Goal: Information Seeking & Learning: Check status

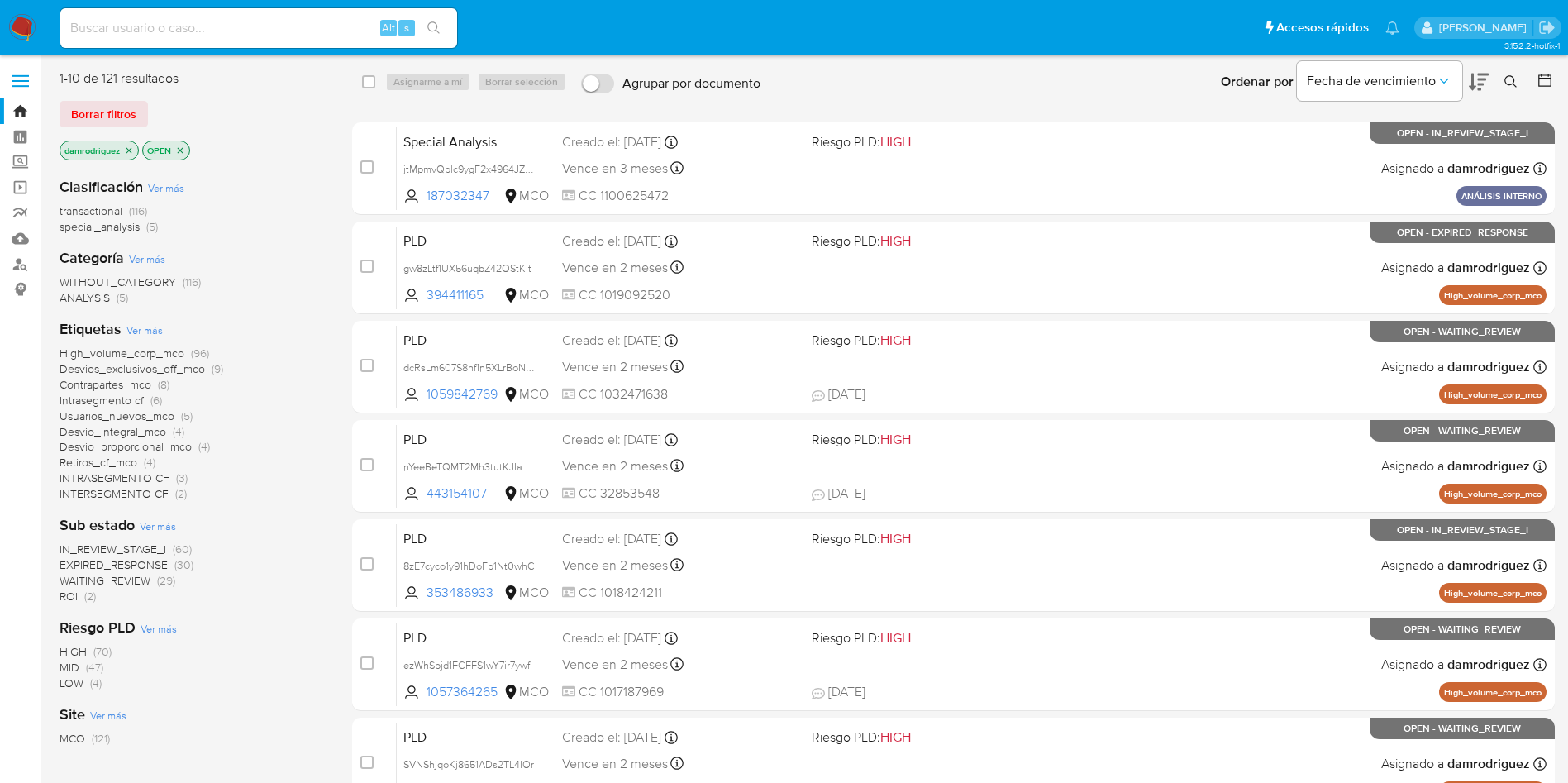
click at [253, 127] on div "Borrar filtros" at bounding box center [192, 113] width 265 height 26
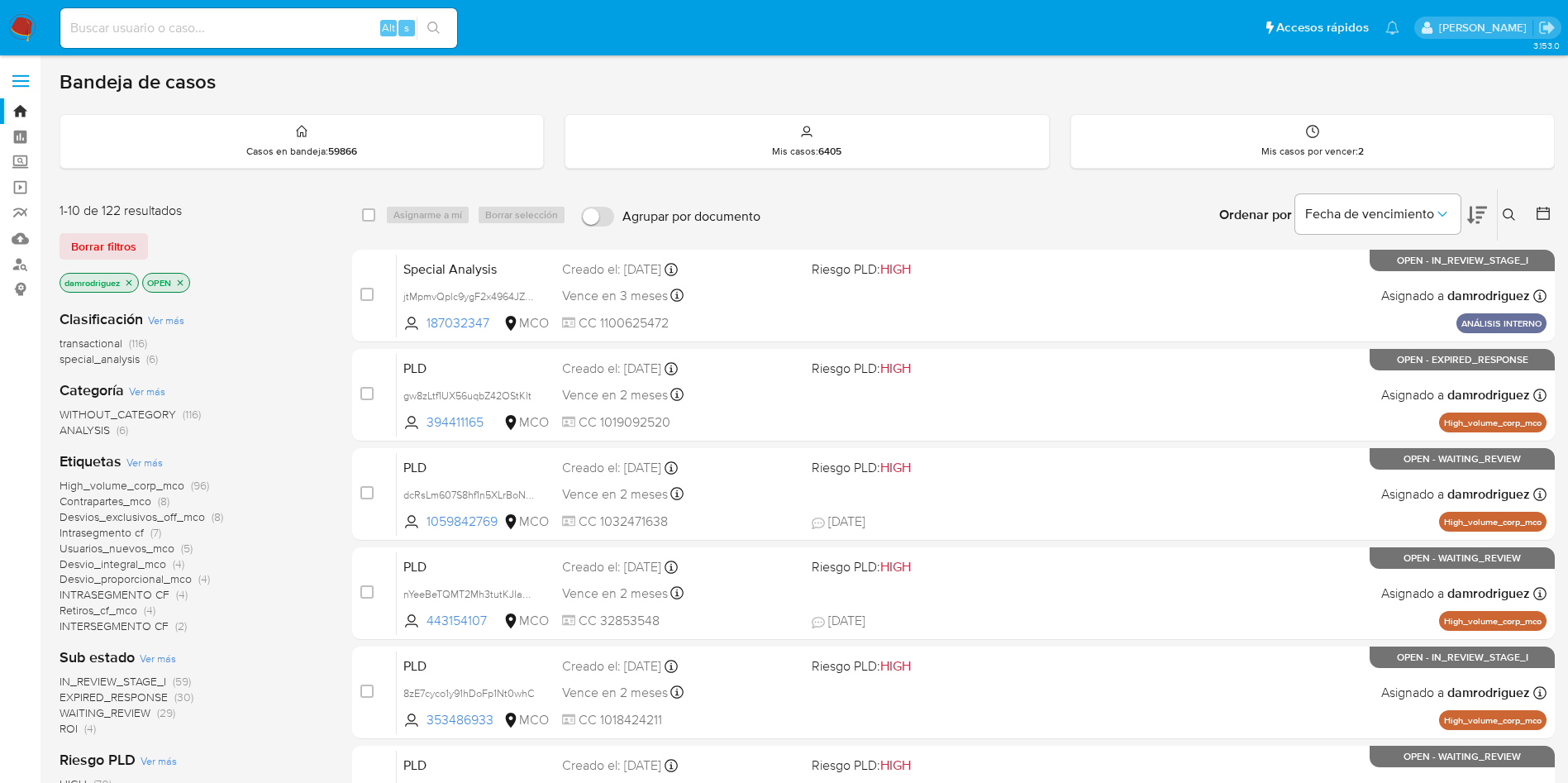
click at [69, 732] on span "ROI" at bounding box center [69, 728] width 18 height 17
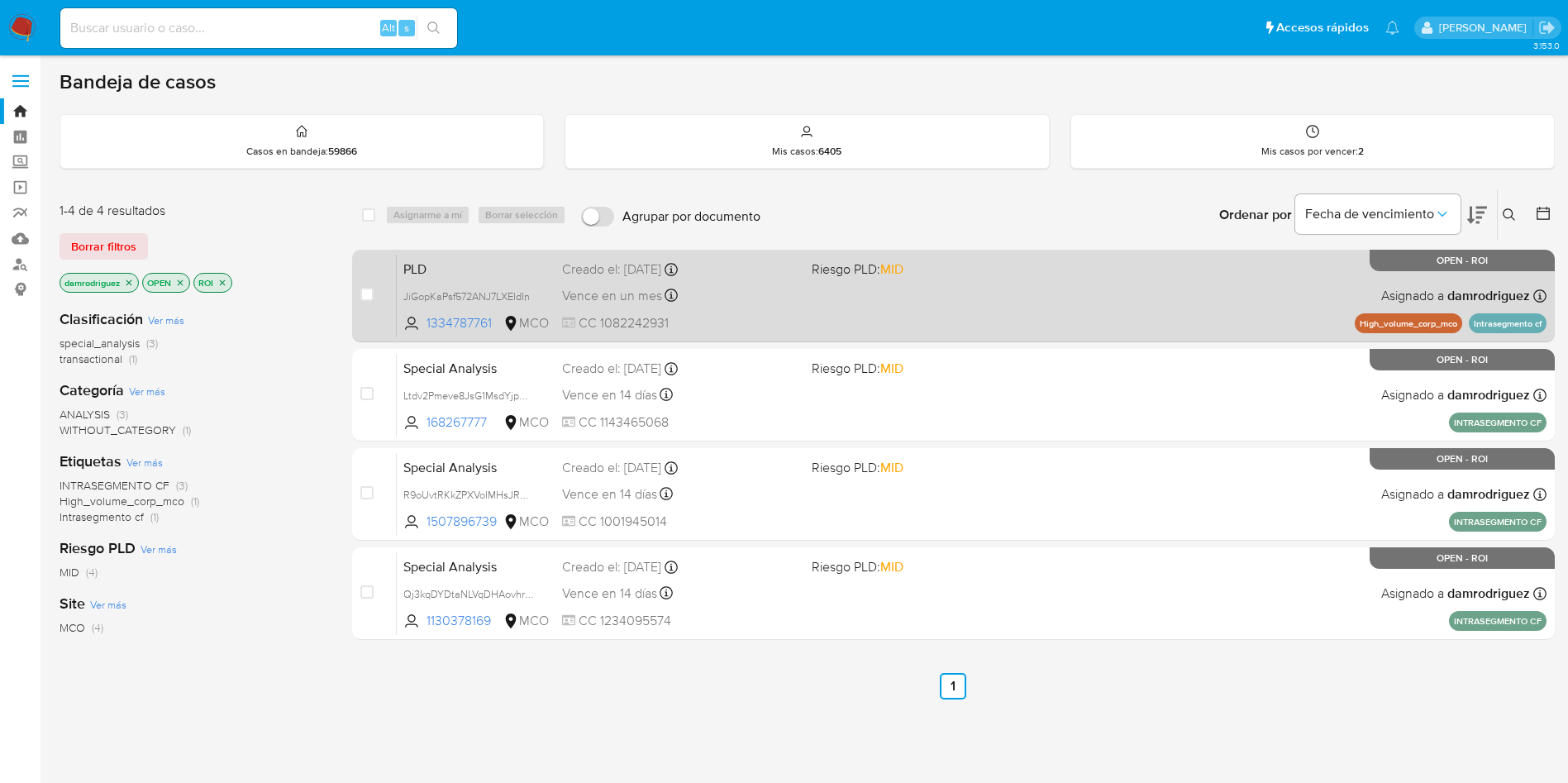
click at [439, 268] on span "PLD" at bounding box center [476, 268] width 145 height 22
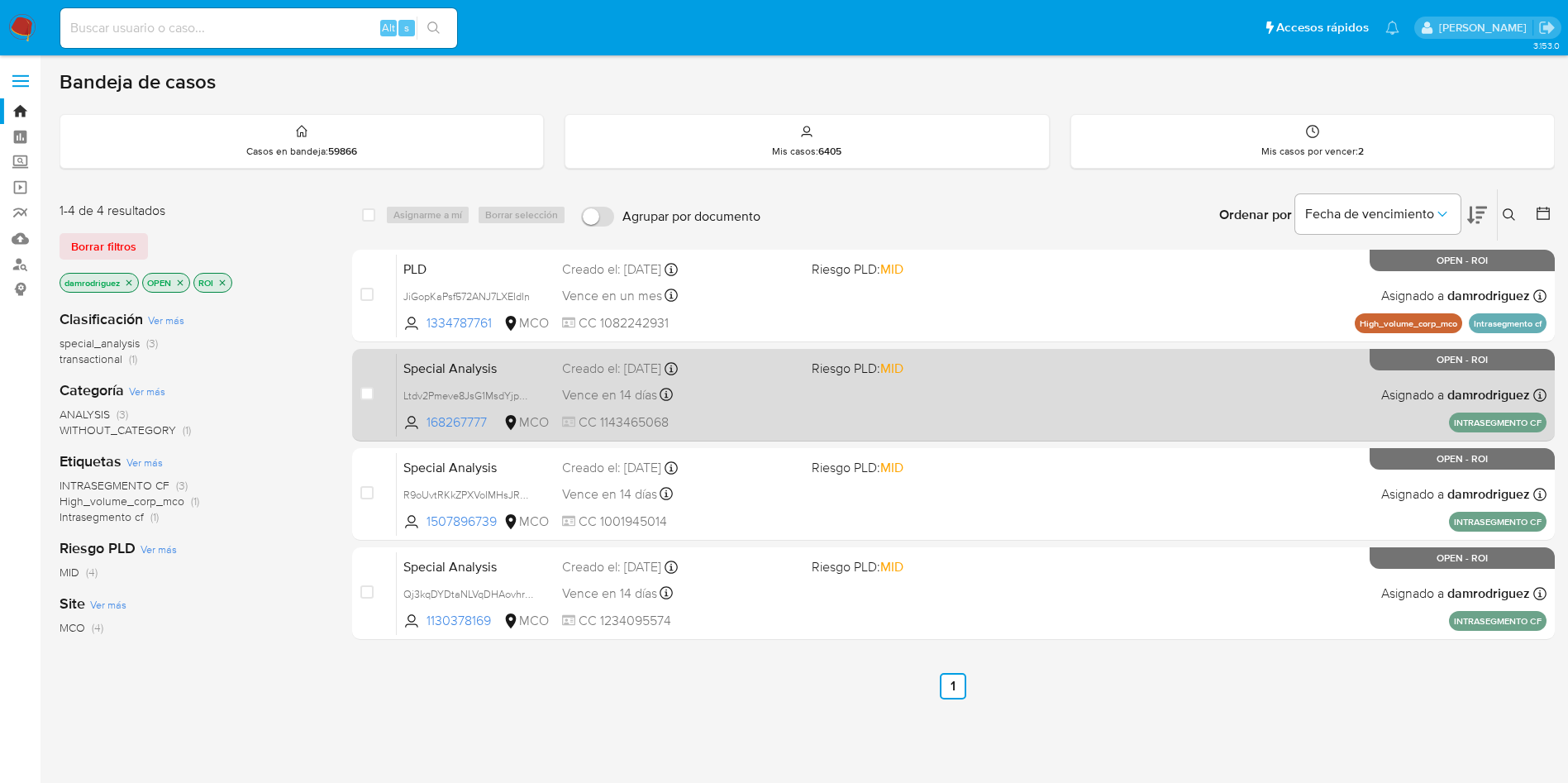
click at [455, 364] on span "Special Analysis" at bounding box center [476, 367] width 145 height 22
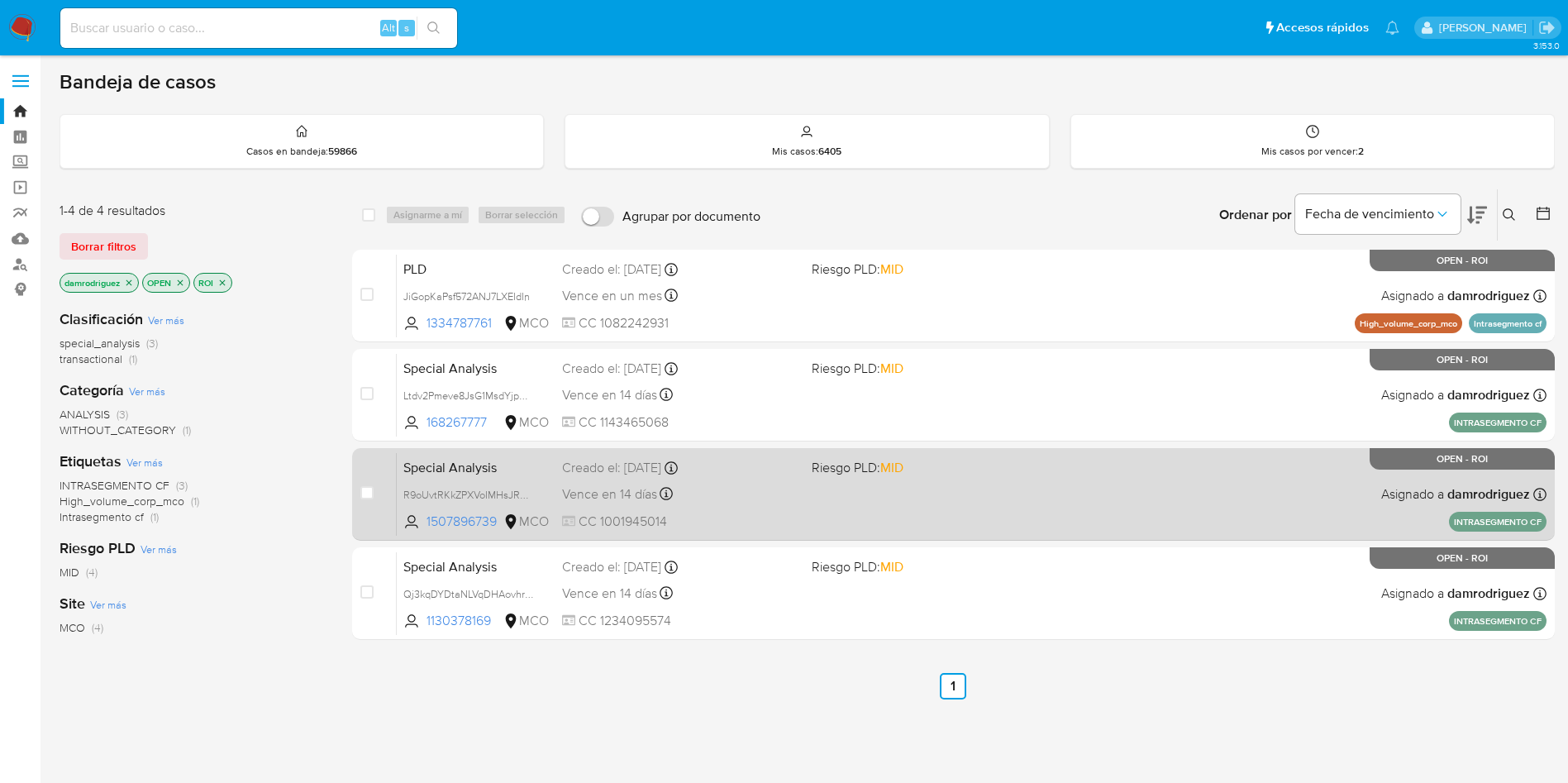
click at [450, 463] on span "Special Analysis" at bounding box center [476, 466] width 145 height 22
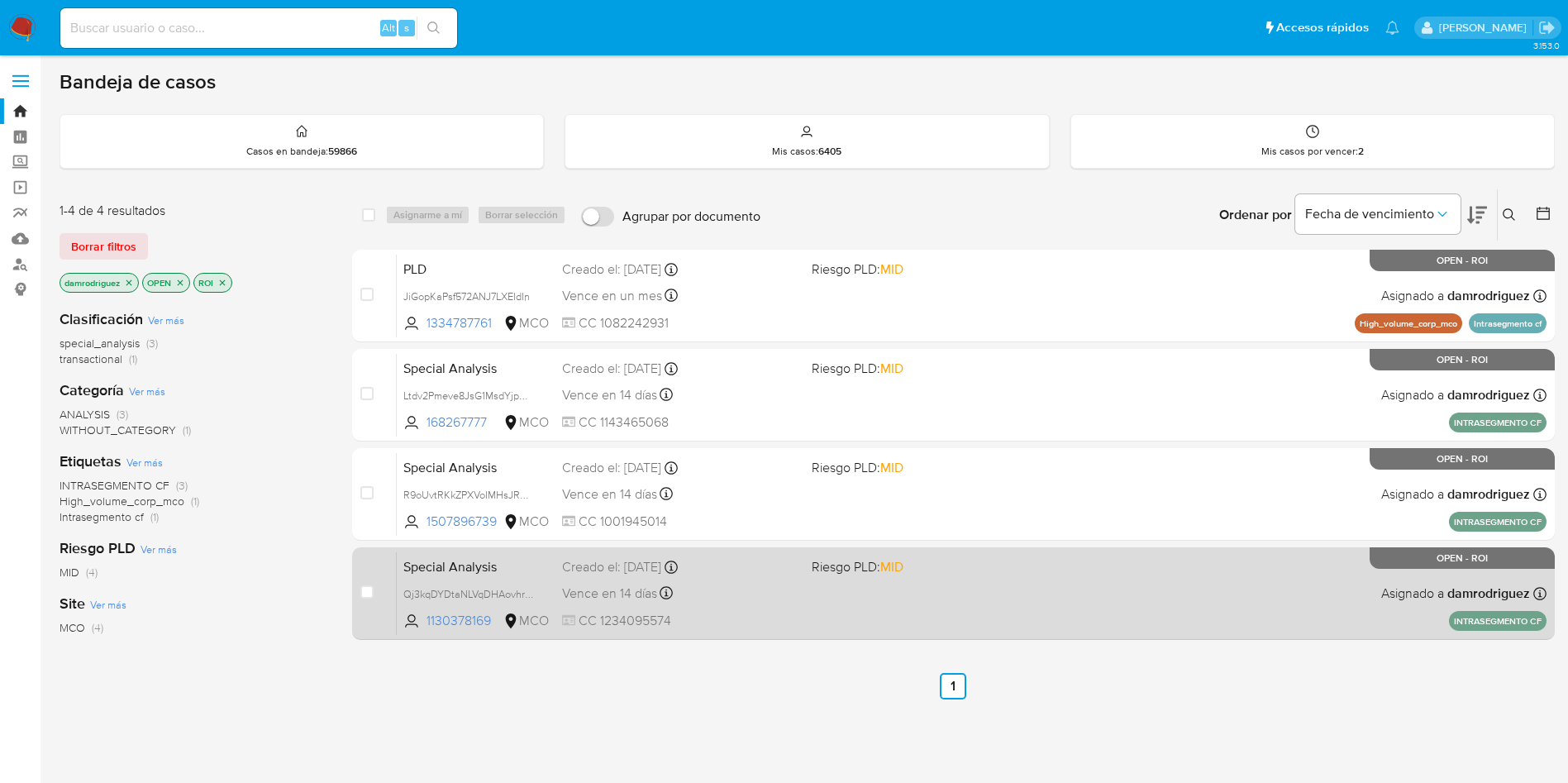
click at [464, 565] on span "Special Analysis" at bounding box center [476, 565] width 145 height 22
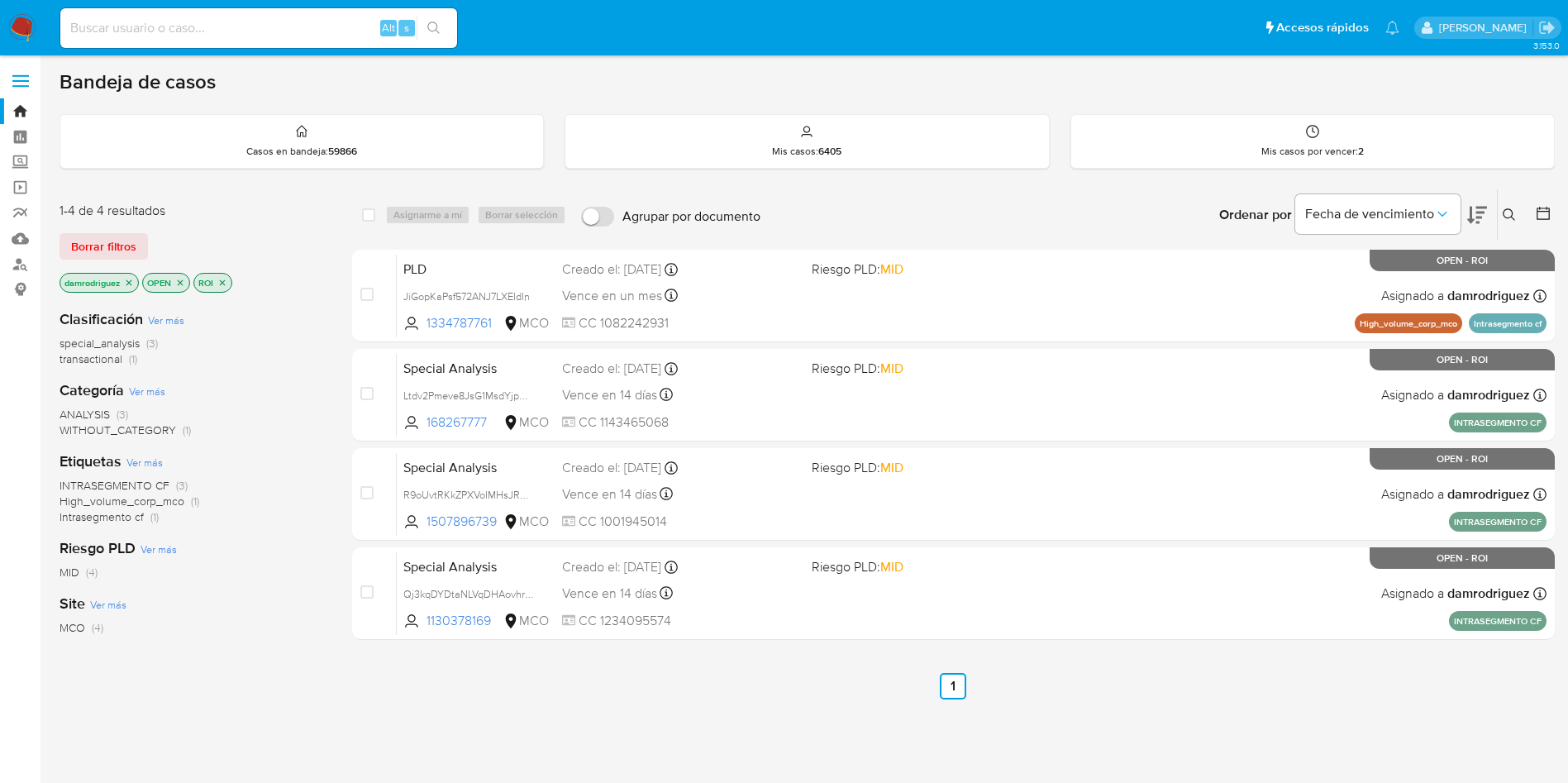
click at [11, 22] on img at bounding box center [22, 28] width 28 height 28
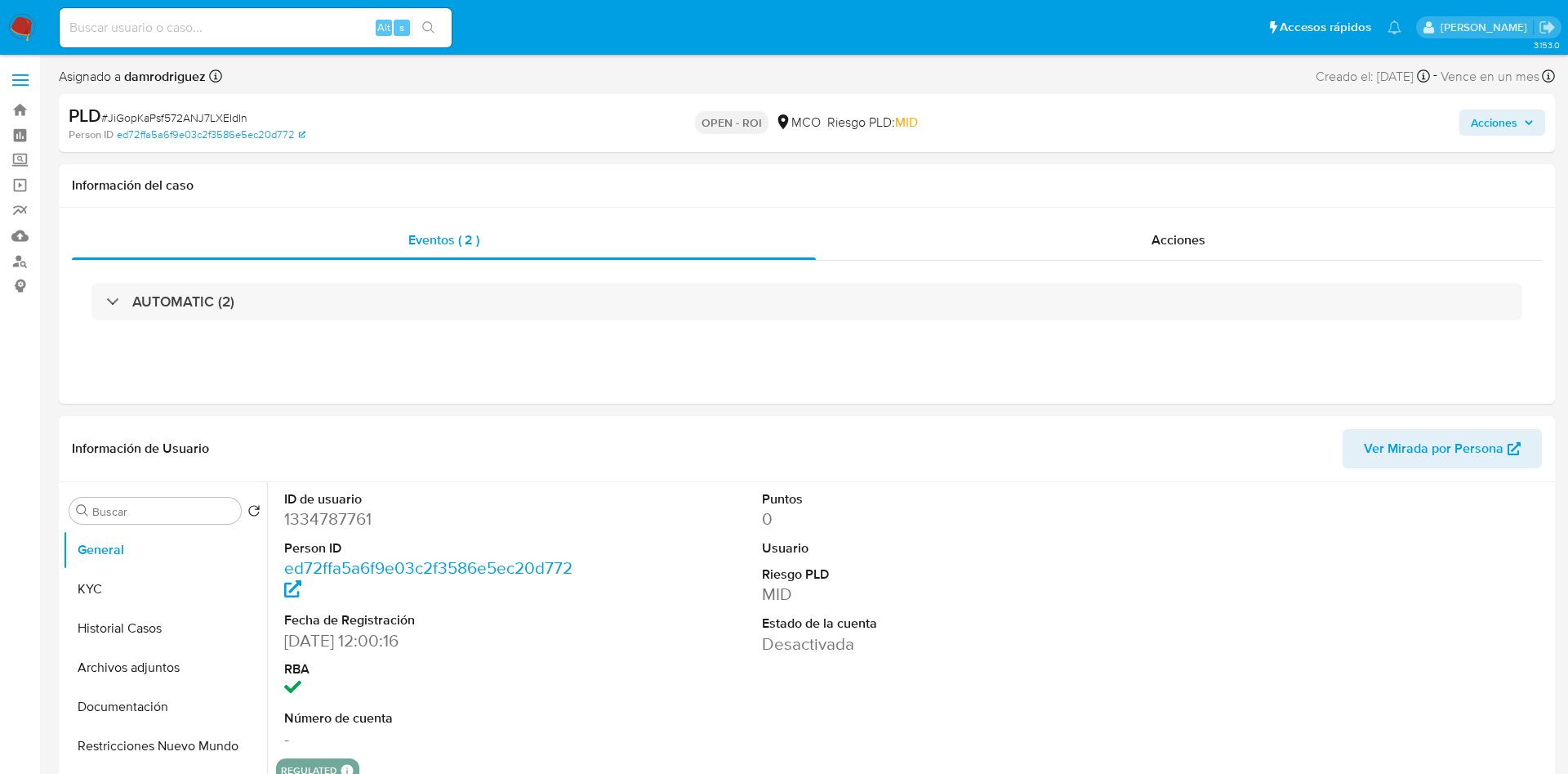
select select "10"
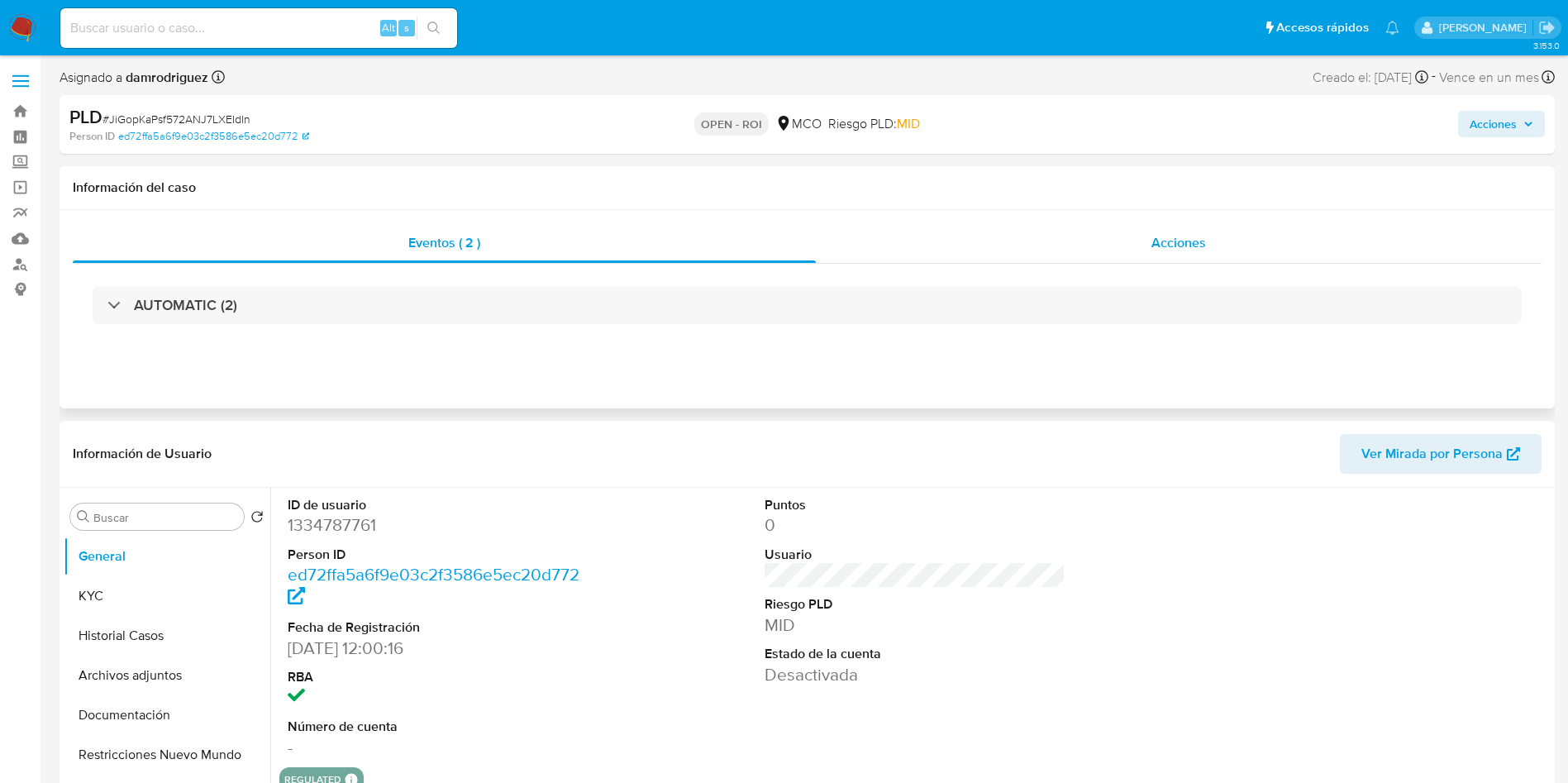
click at [1044, 245] on div "Acciones" at bounding box center [1179, 243] width 726 height 39
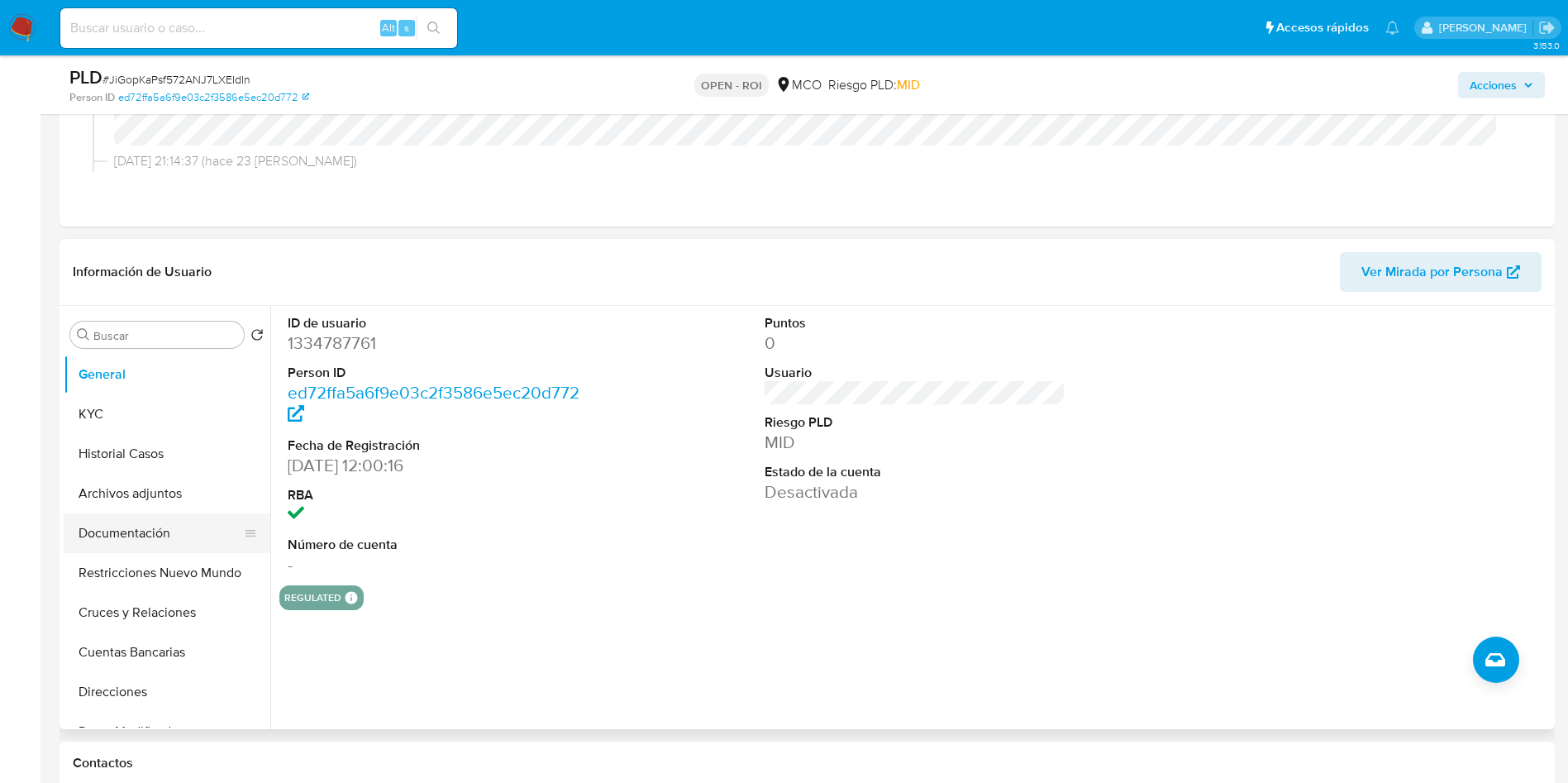
scroll to position [248, 0]
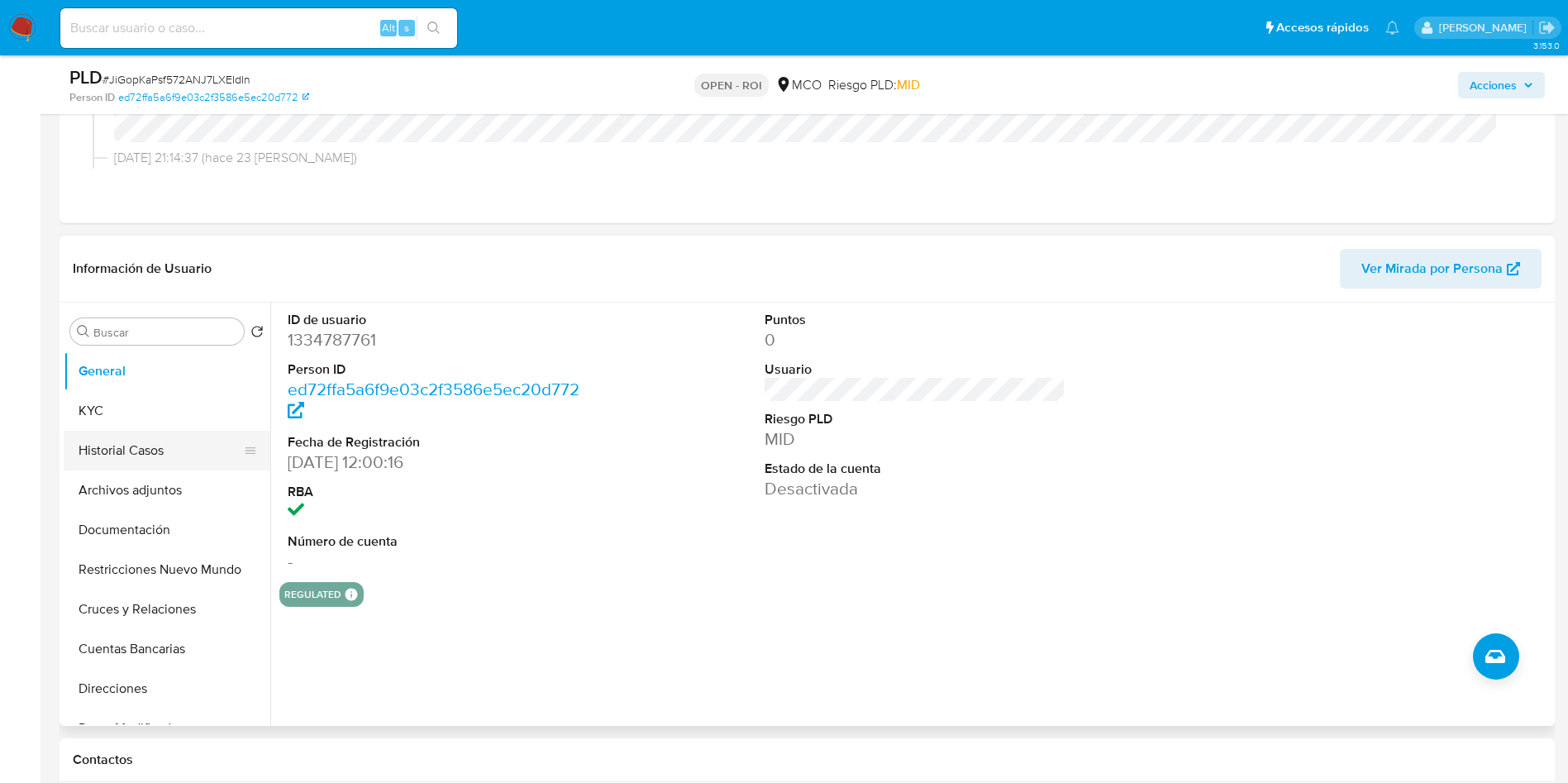
click at [130, 431] on button "Historial Casos" at bounding box center [160, 450] width 193 height 39
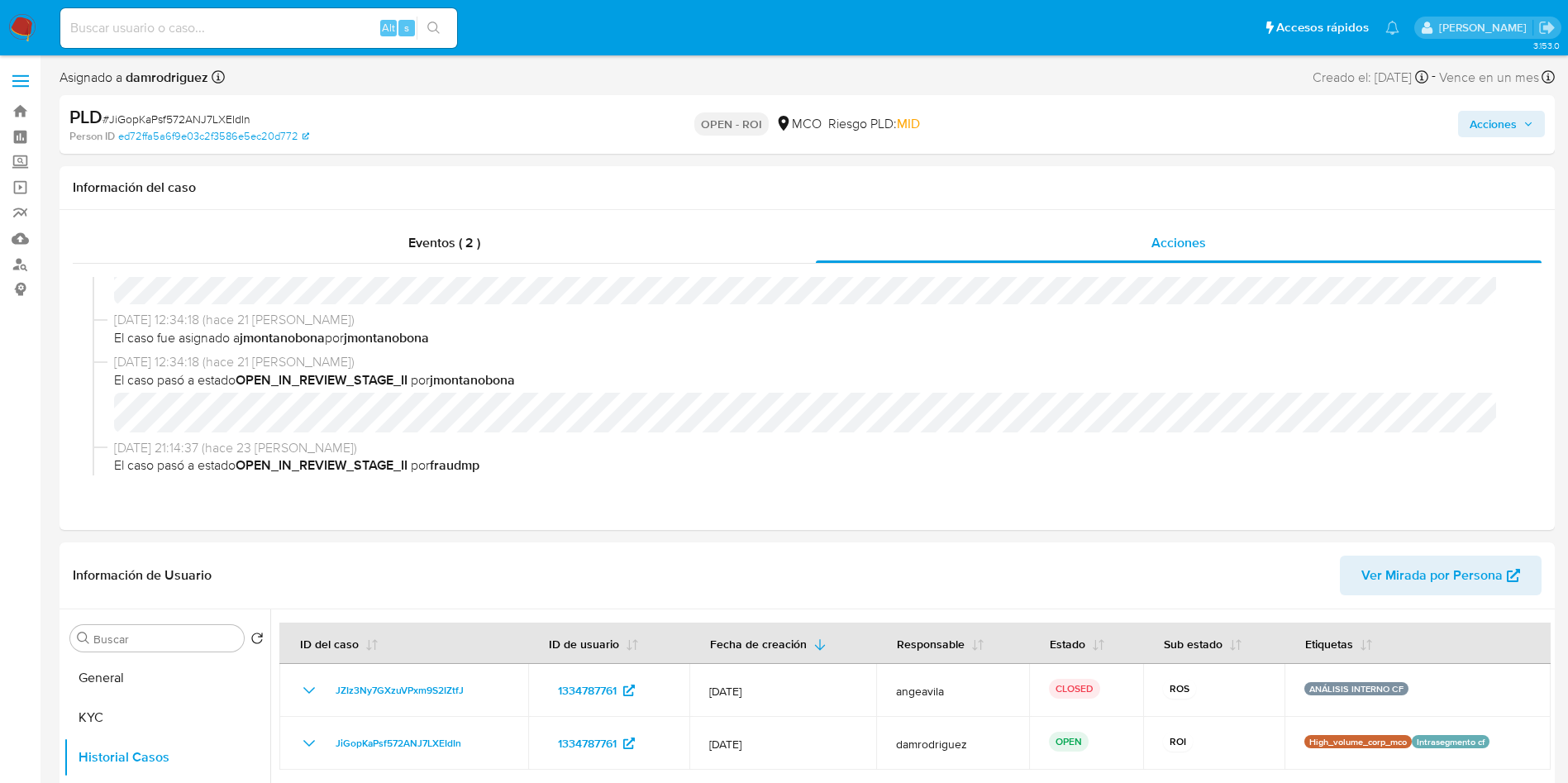
scroll to position [124, 0]
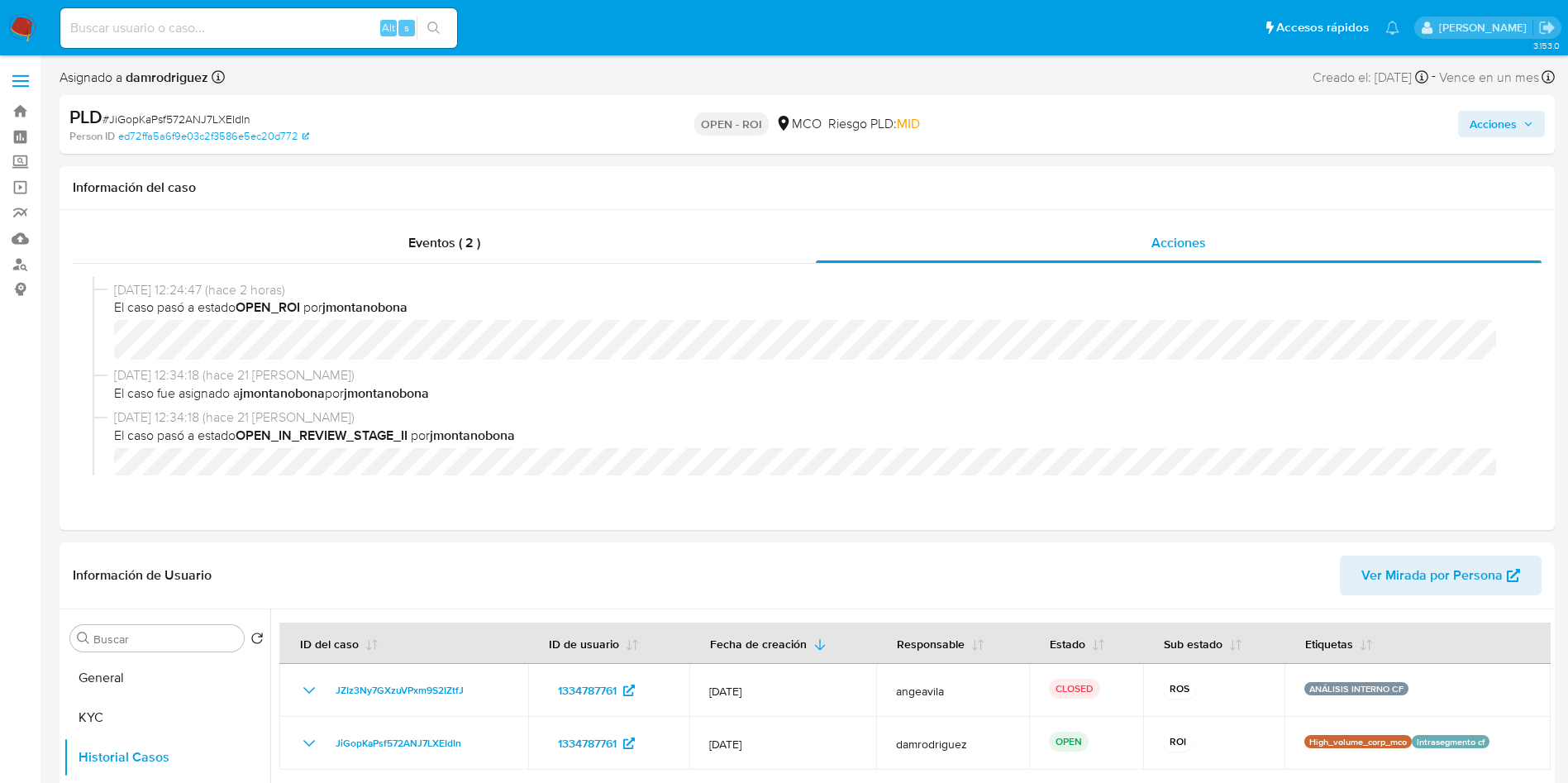
click at [1499, 127] on span "Acciones" at bounding box center [1493, 123] width 47 height 26
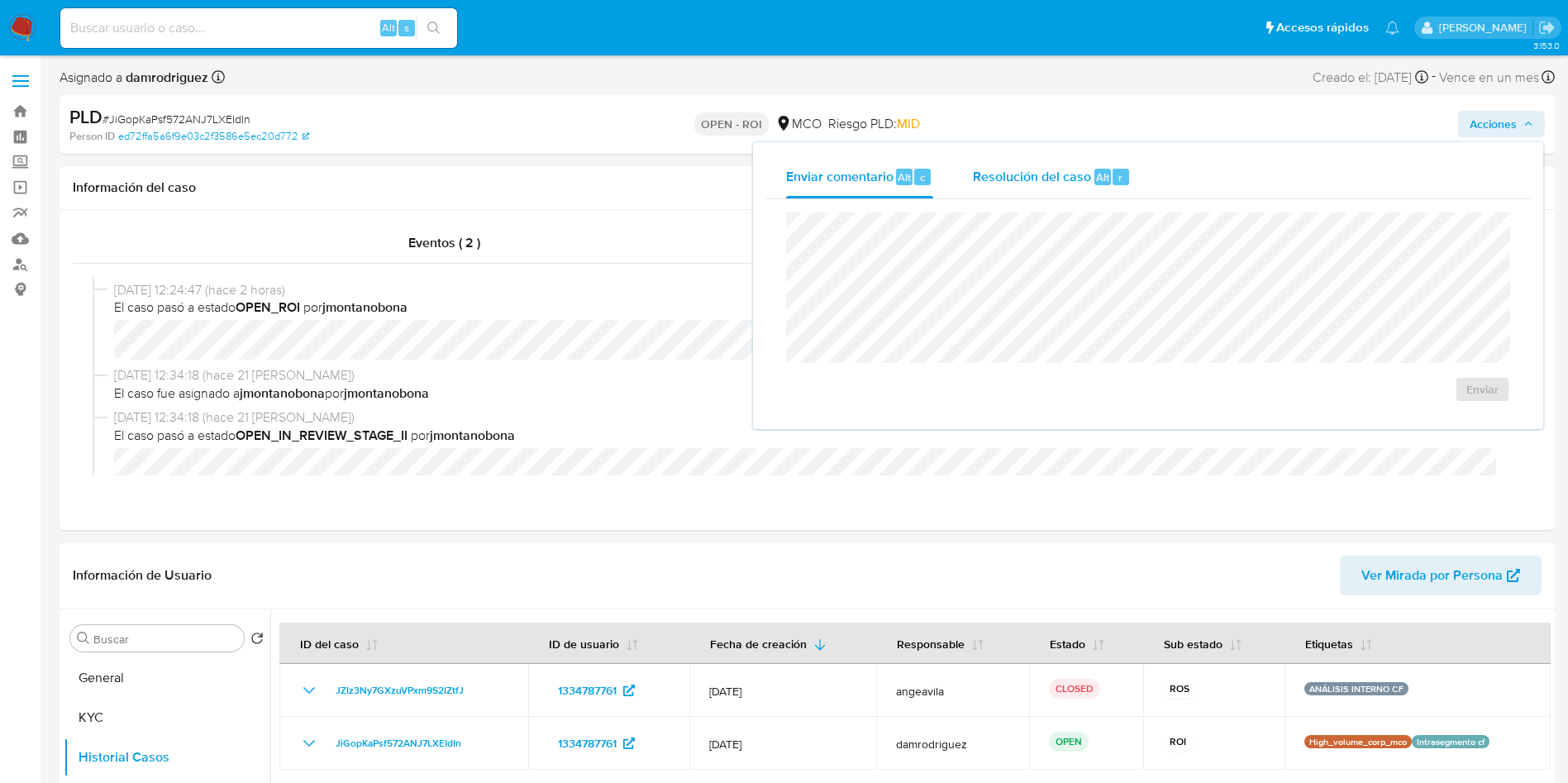
click at [1089, 169] on span "Resolución del caso" at bounding box center [1032, 176] width 118 height 19
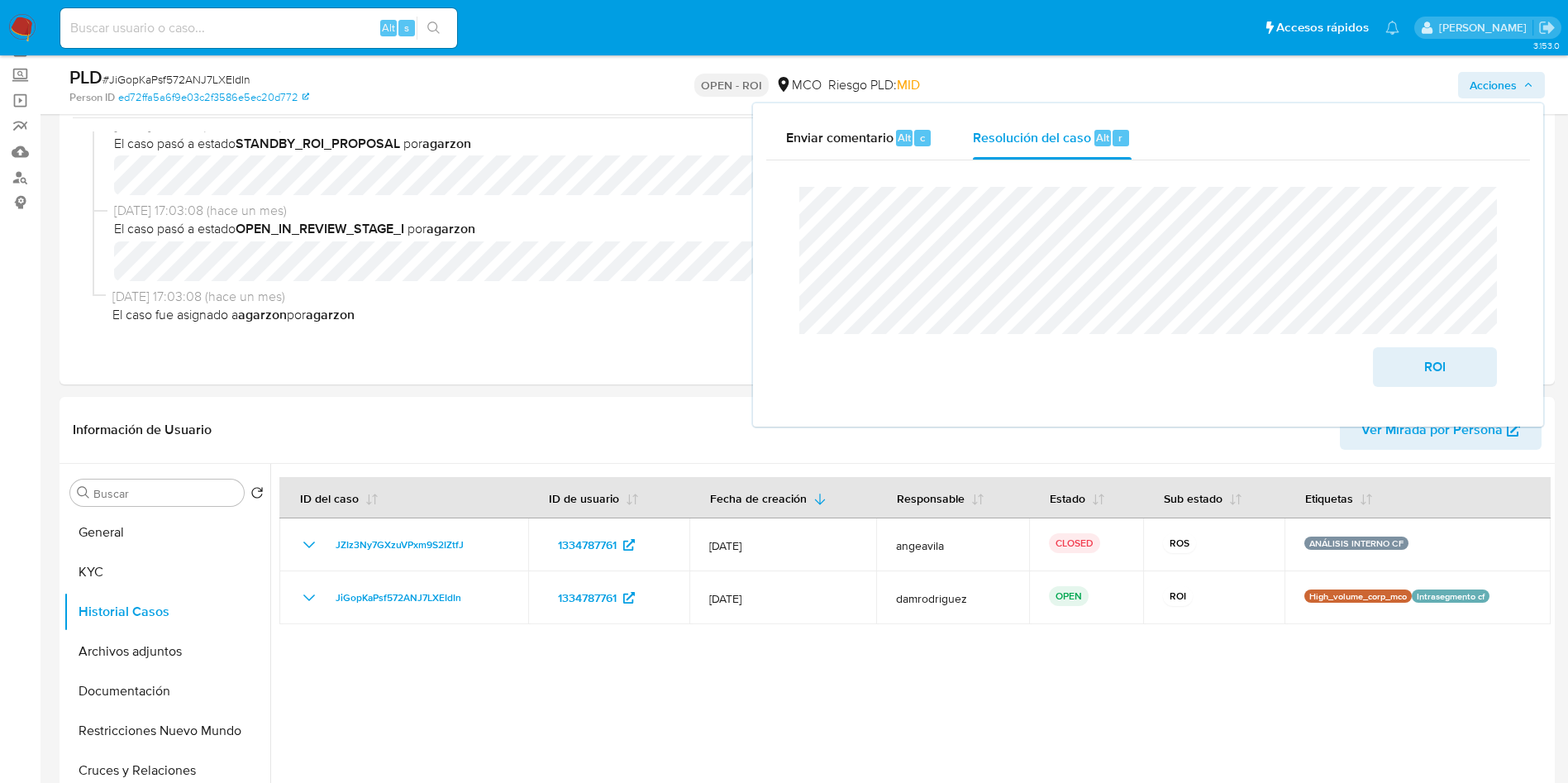
scroll to position [0, 0]
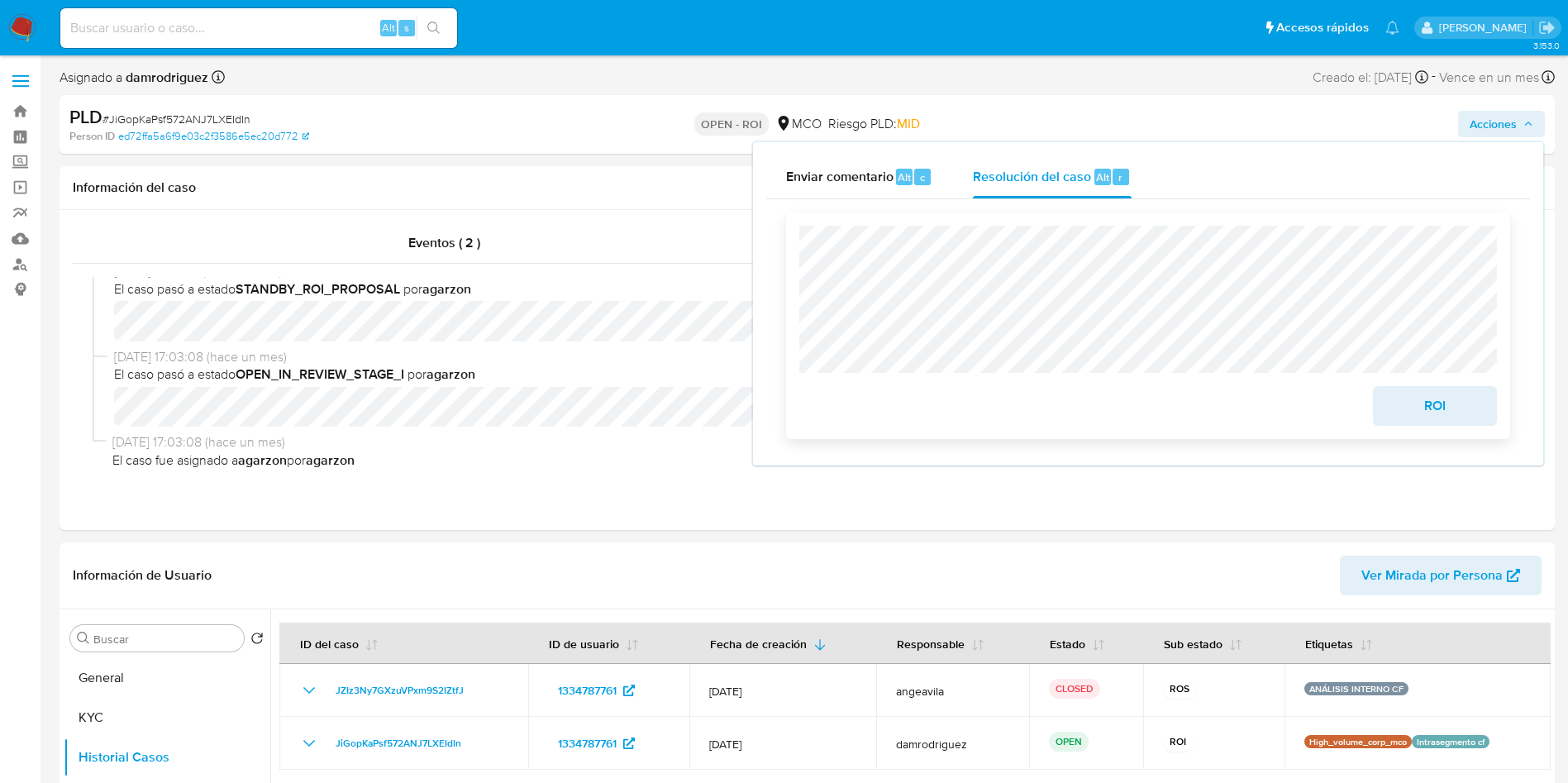
click at [1456, 403] on span "ROI" at bounding box center [1435, 405] width 81 height 36
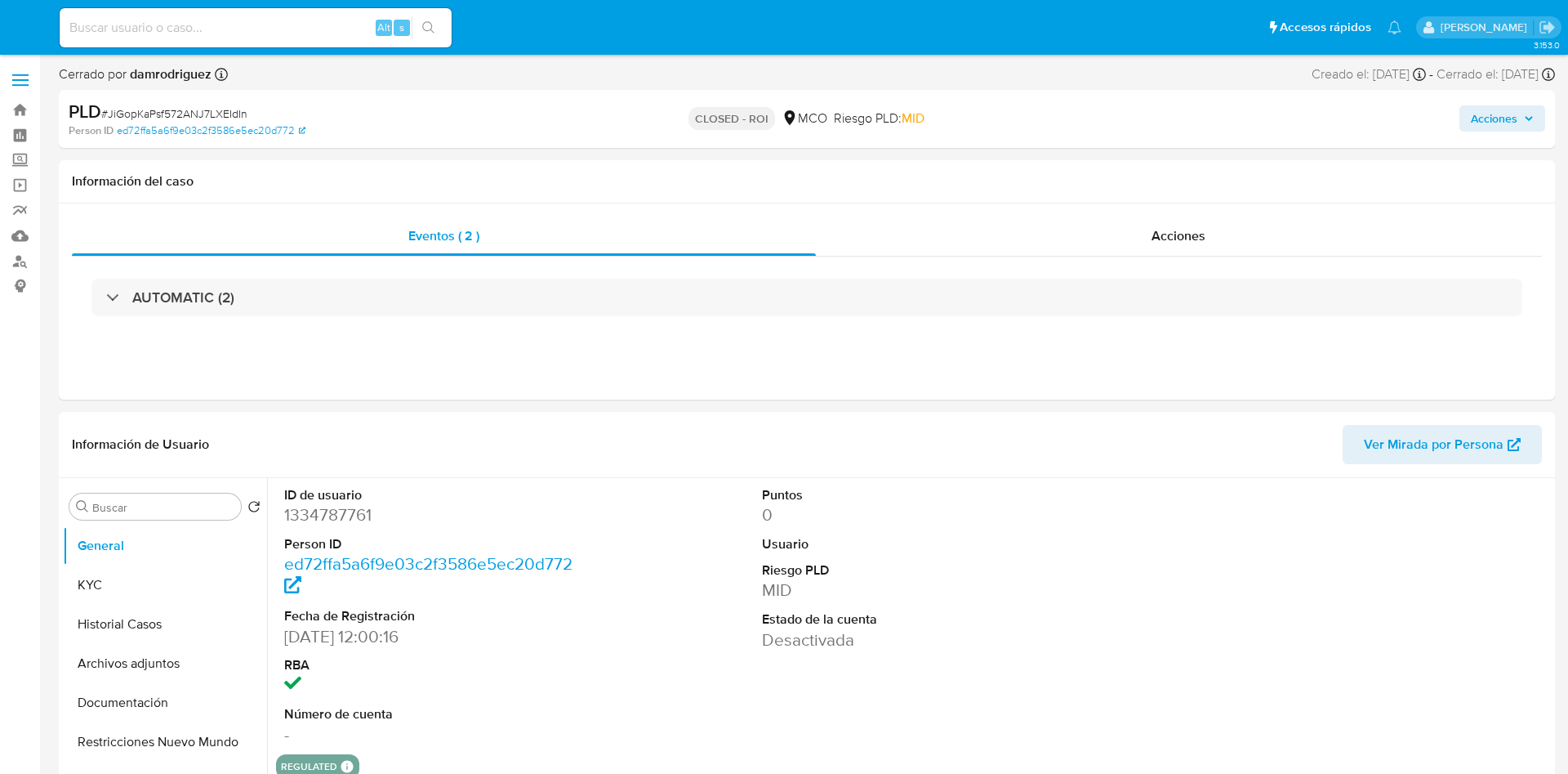
select select "10"
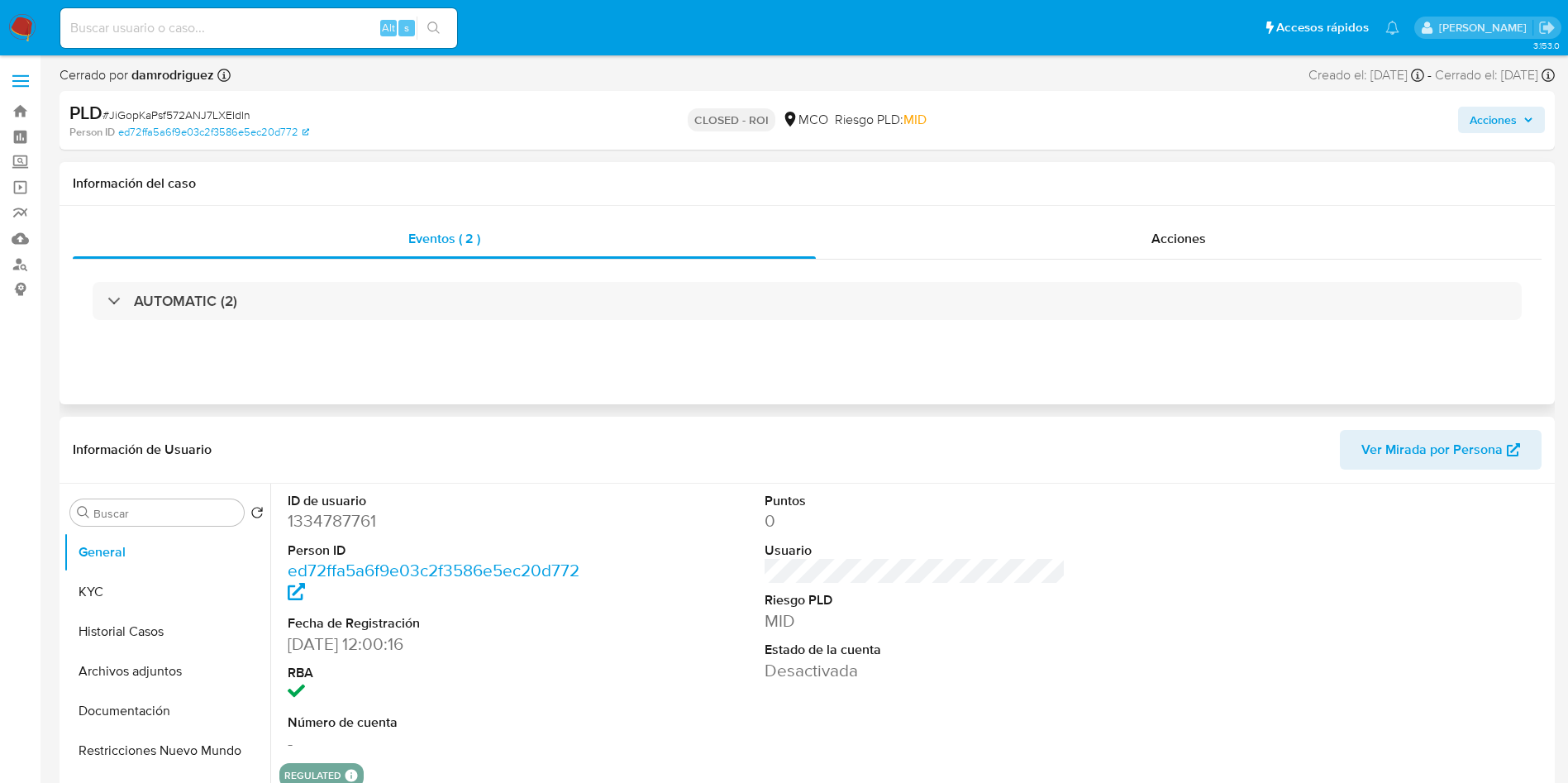
click at [1014, 215] on div "Eventos ( 2 ) Acciones AUTOMATIC (2)" at bounding box center [808, 305] width 1496 height 198
click at [1014, 225] on div "Acciones" at bounding box center [1179, 239] width 726 height 39
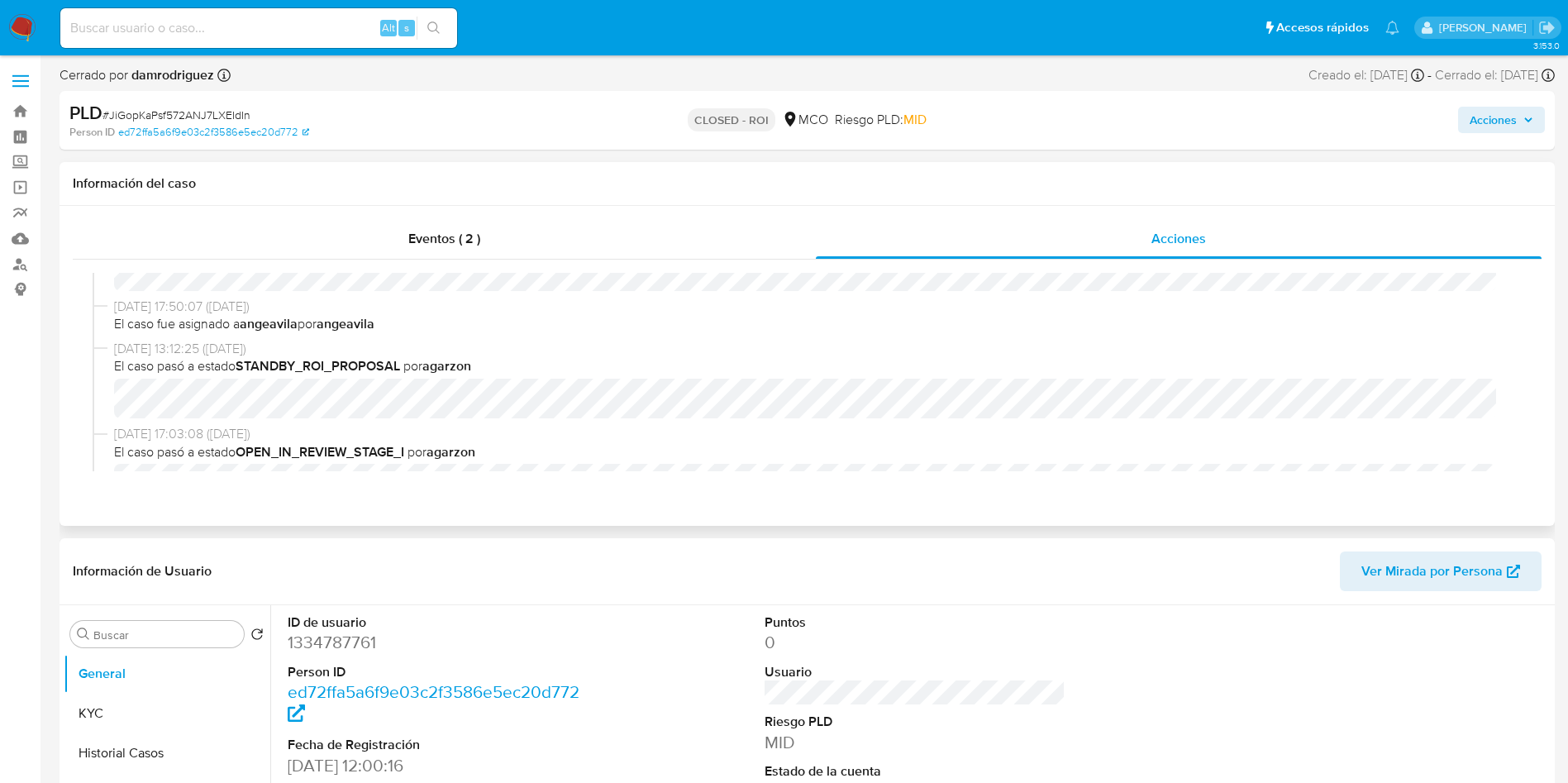
scroll to position [826, 0]
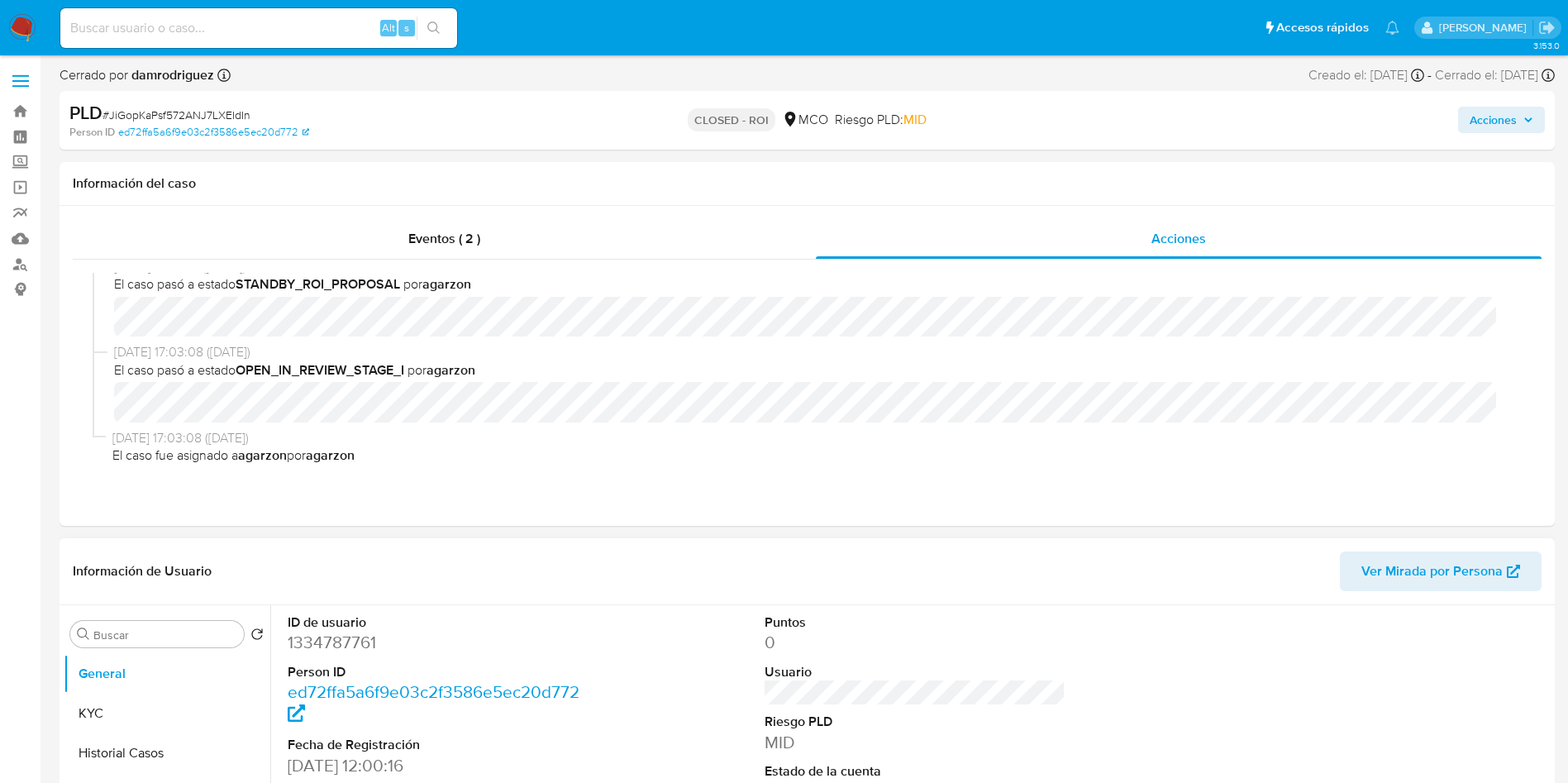
click at [325, 647] on dd "1334787761" at bounding box center [438, 643] width 302 height 24
copy dd "1334787761"
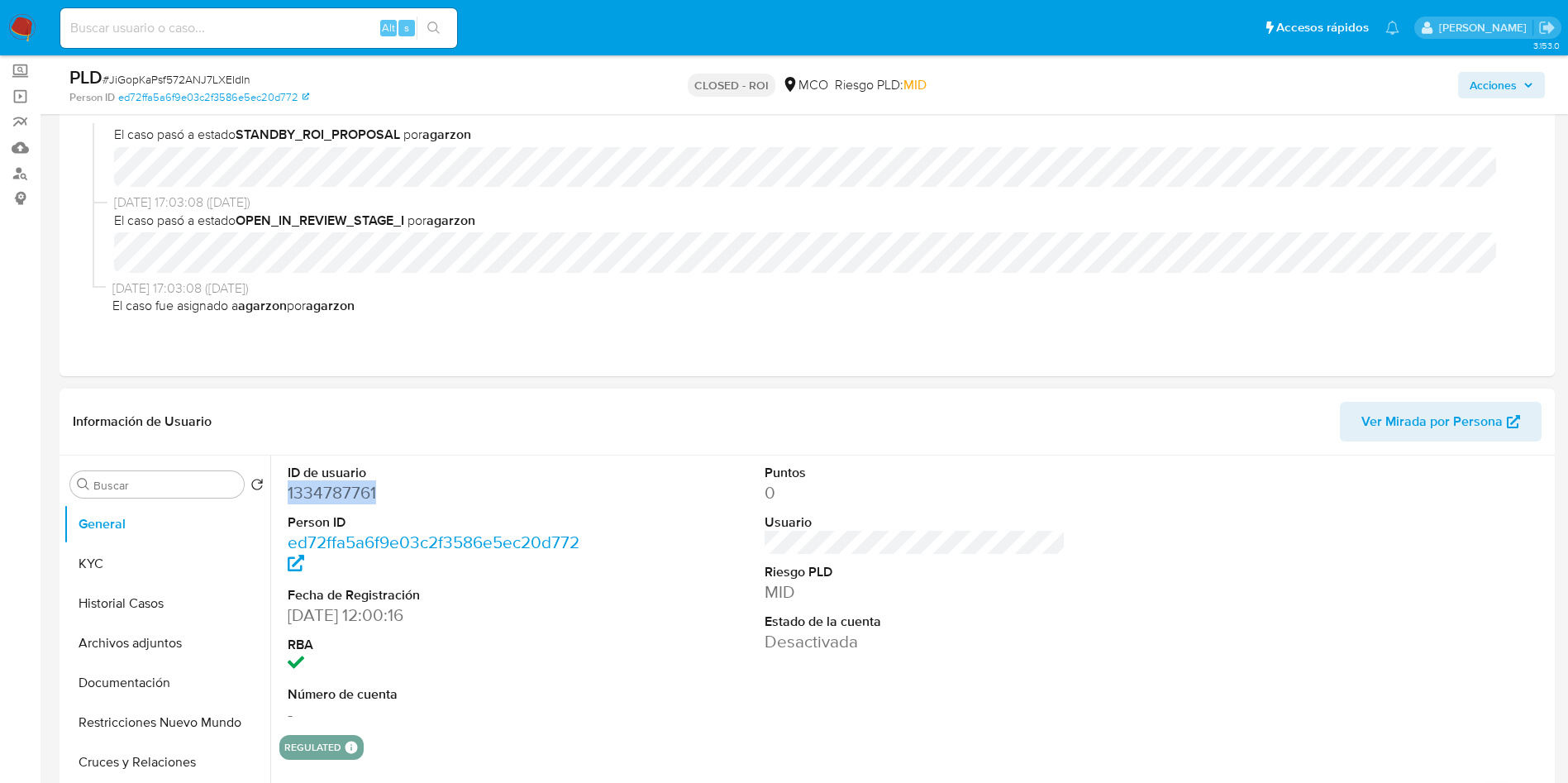
scroll to position [124, 0]
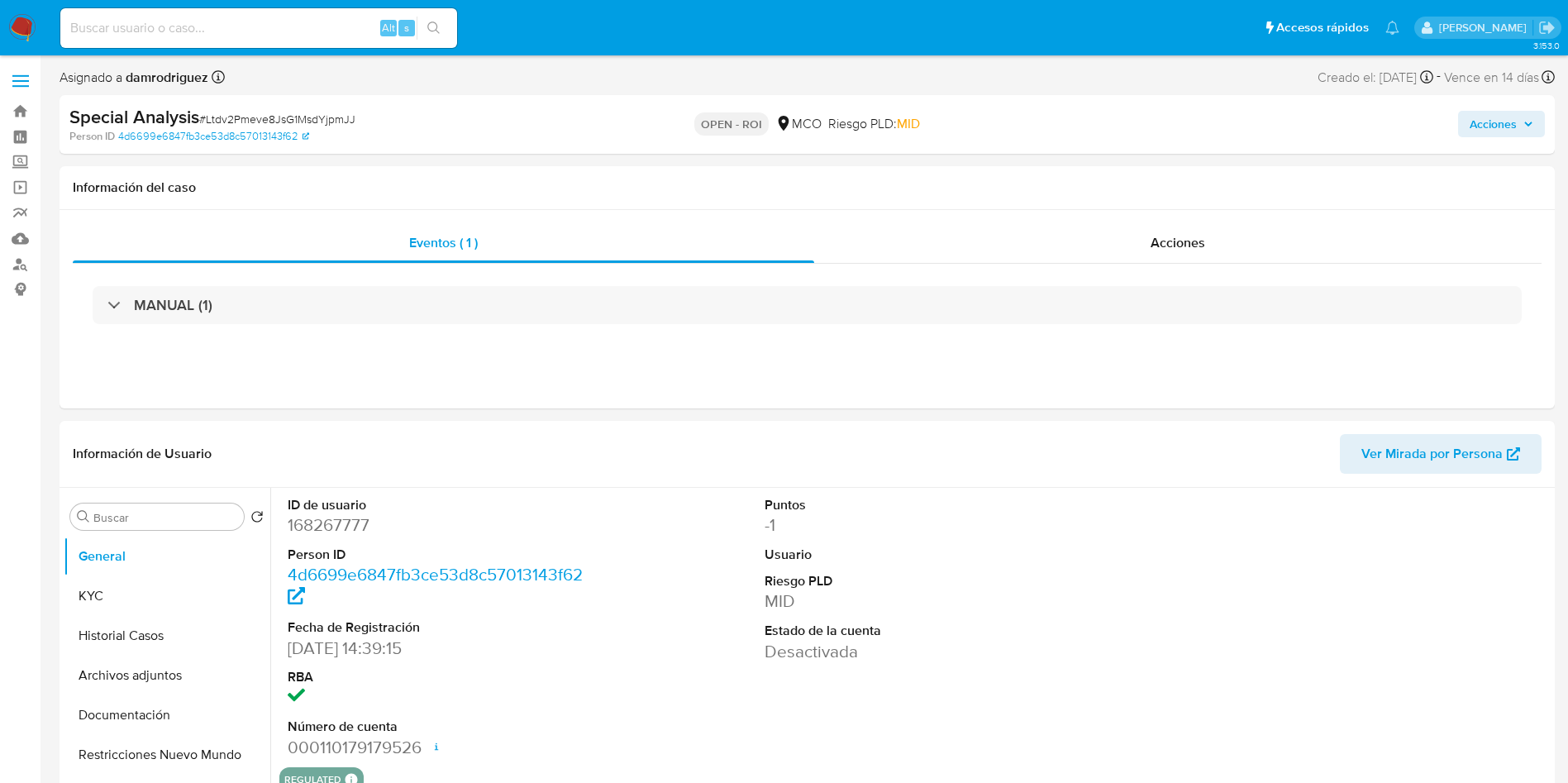
select select "10"
click at [1008, 244] on div "Acciones" at bounding box center [1178, 243] width 728 height 39
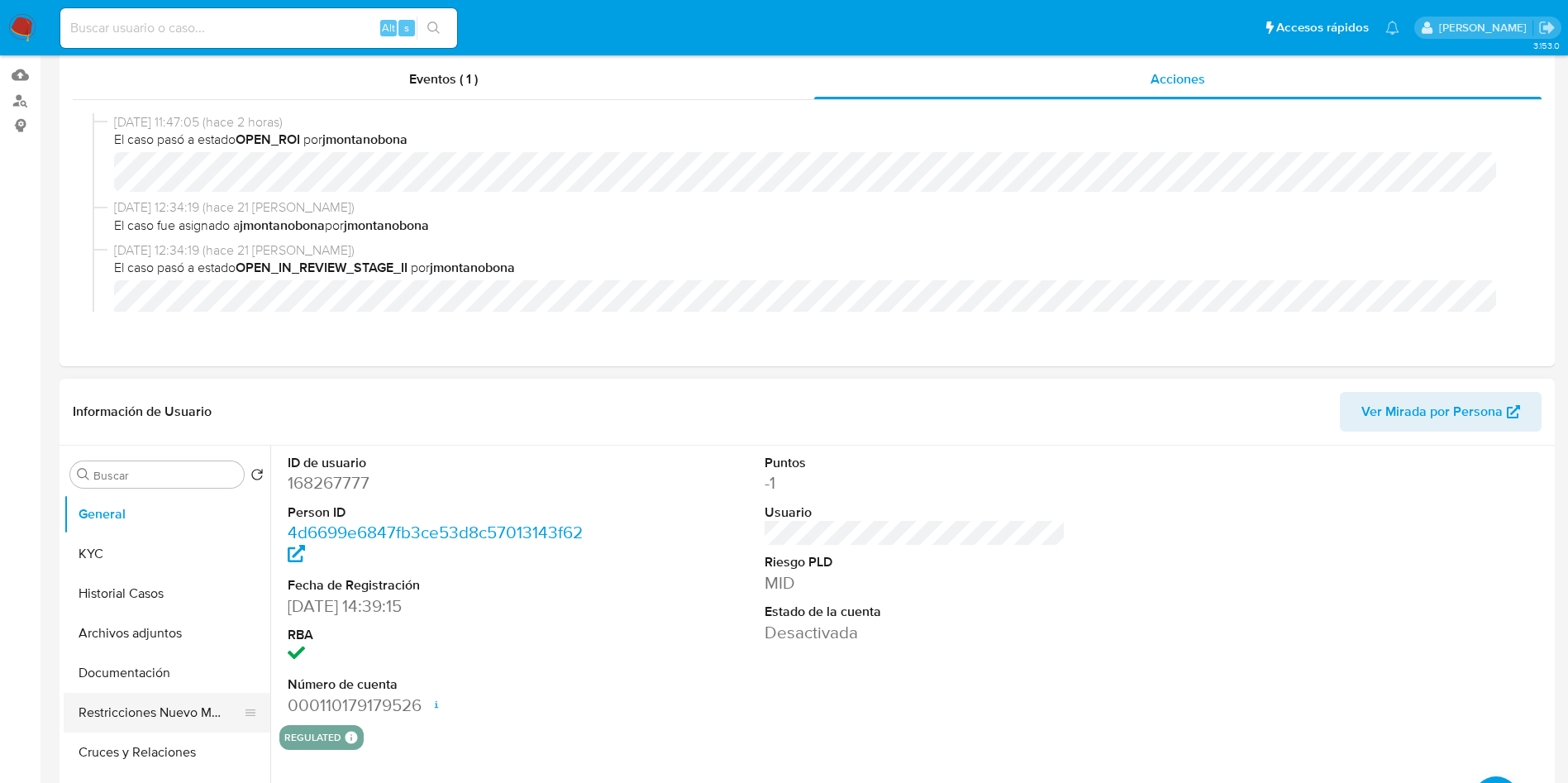
scroll to position [248, 0]
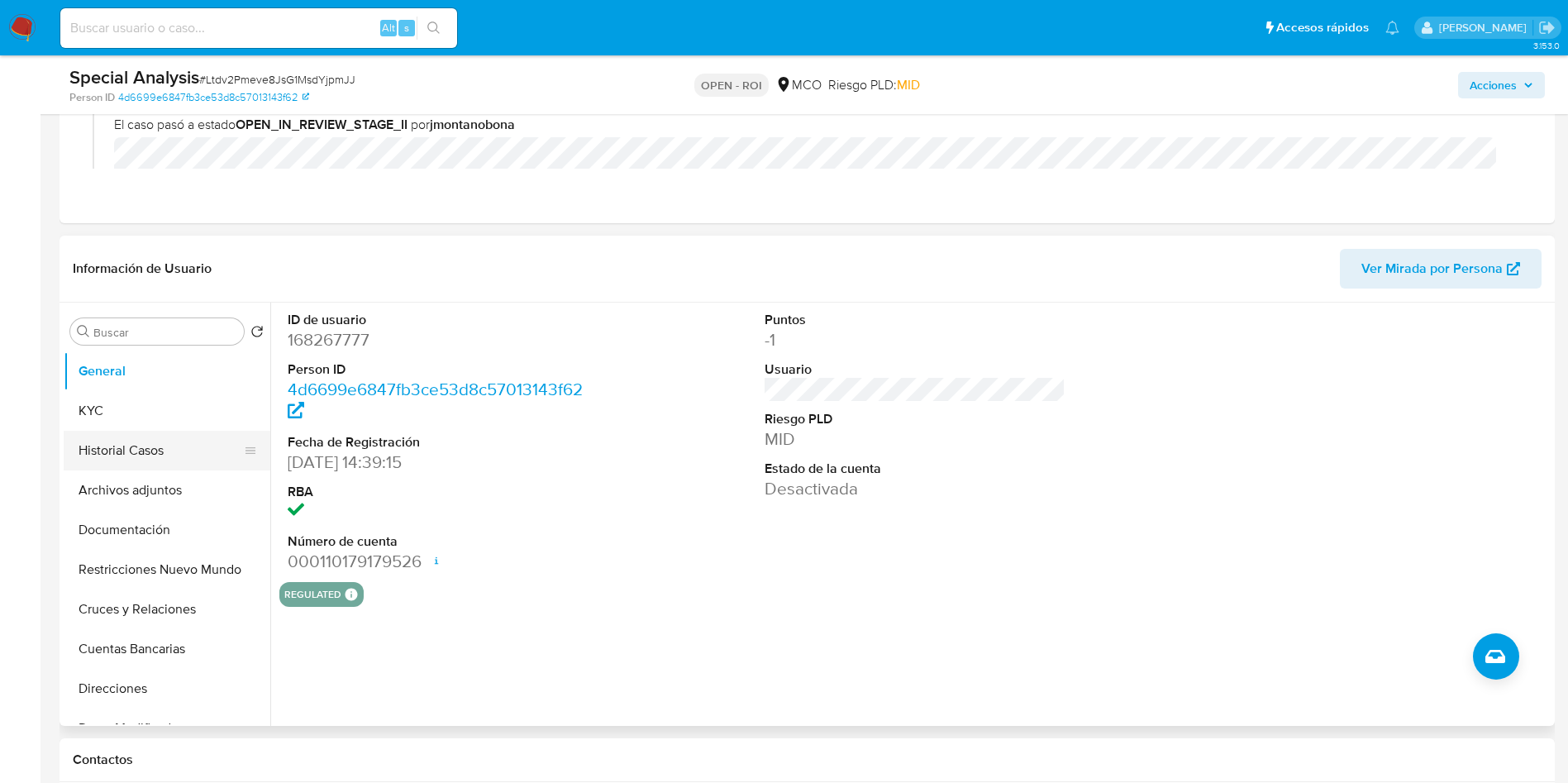
click at [150, 444] on button "Historial Casos" at bounding box center [160, 450] width 193 height 39
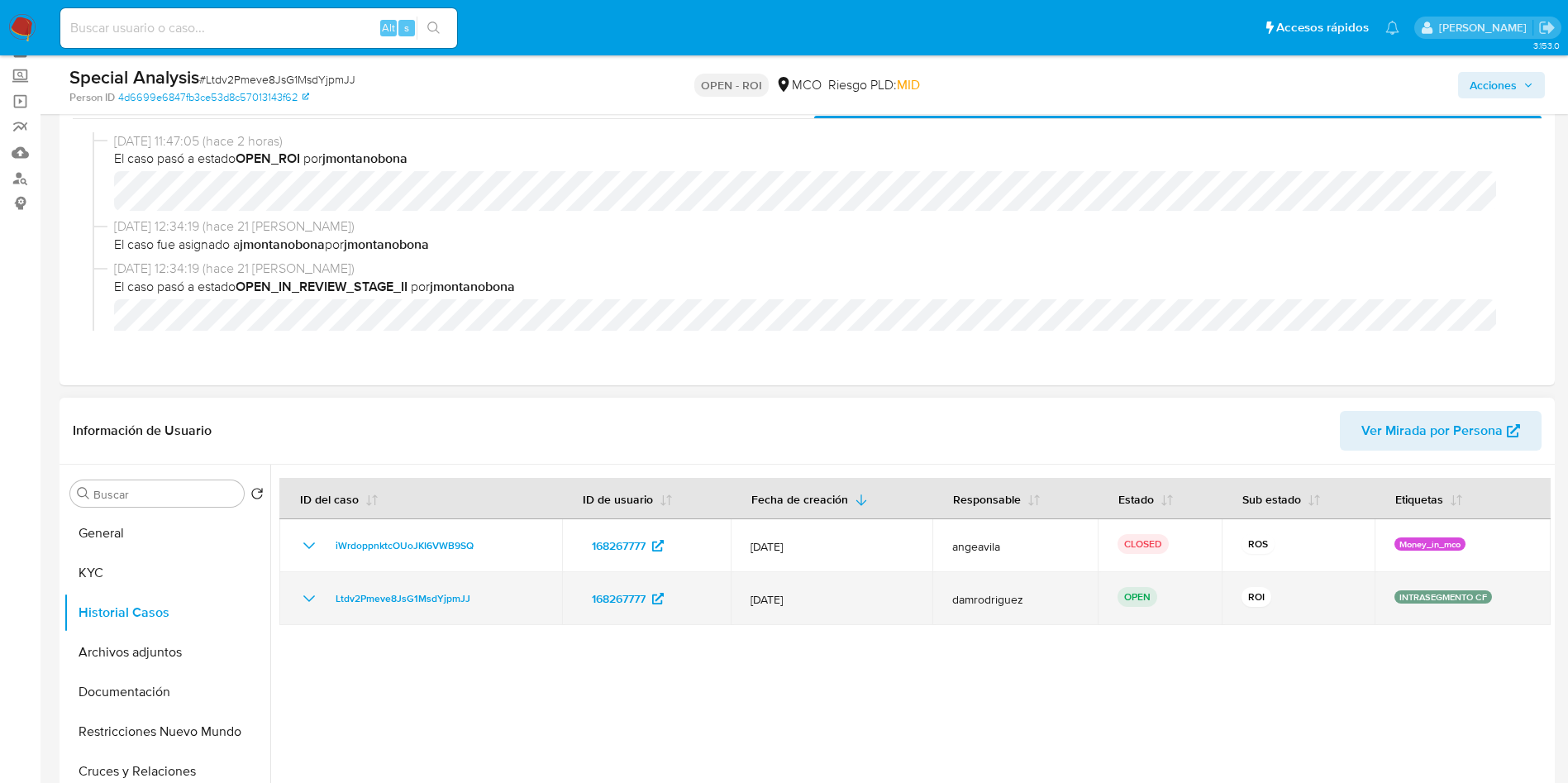
scroll to position [124, 0]
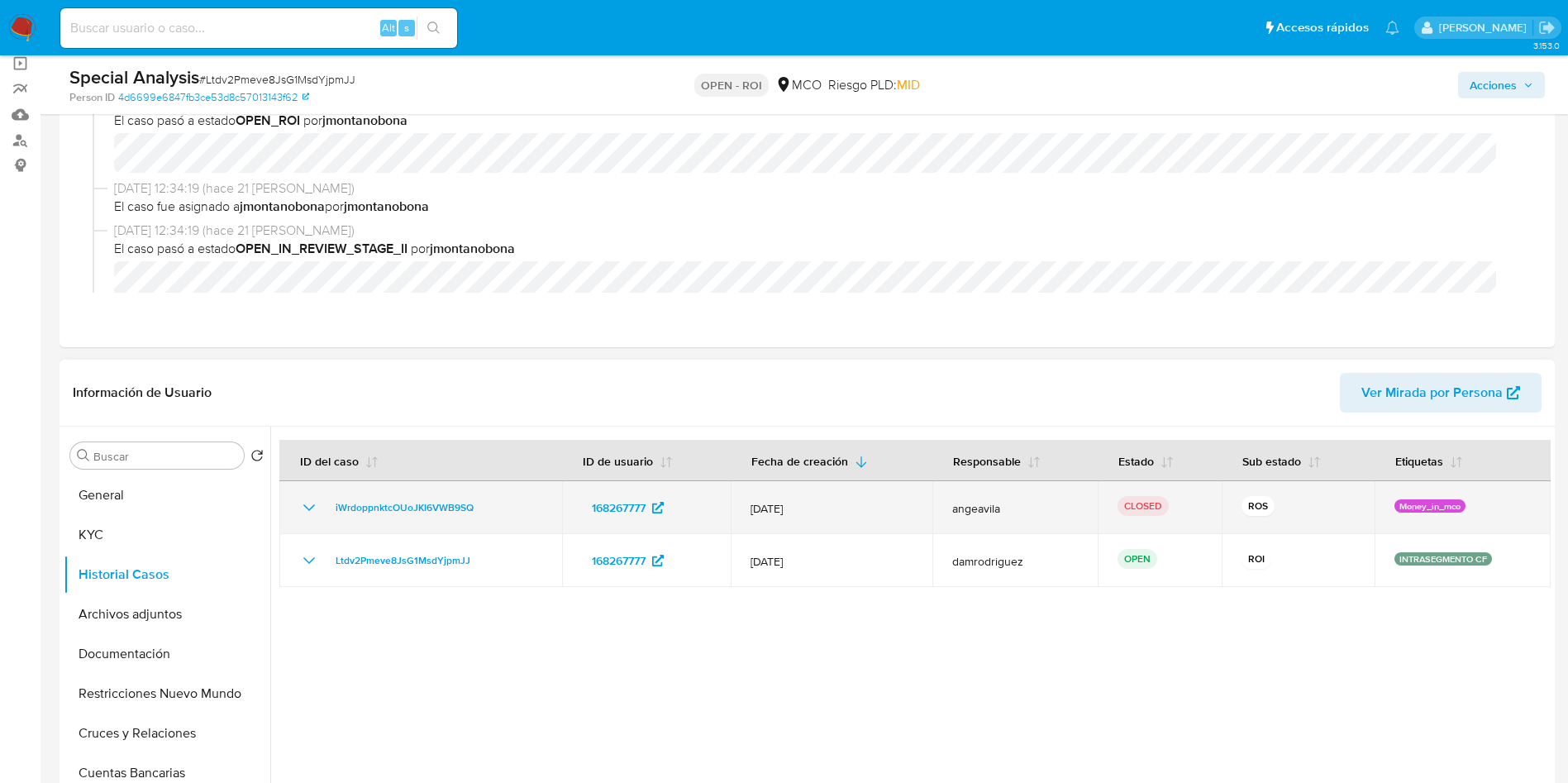
click at [307, 506] on icon "Mostrar/Ocultar" at bounding box center [309, 507] width 20 height 20
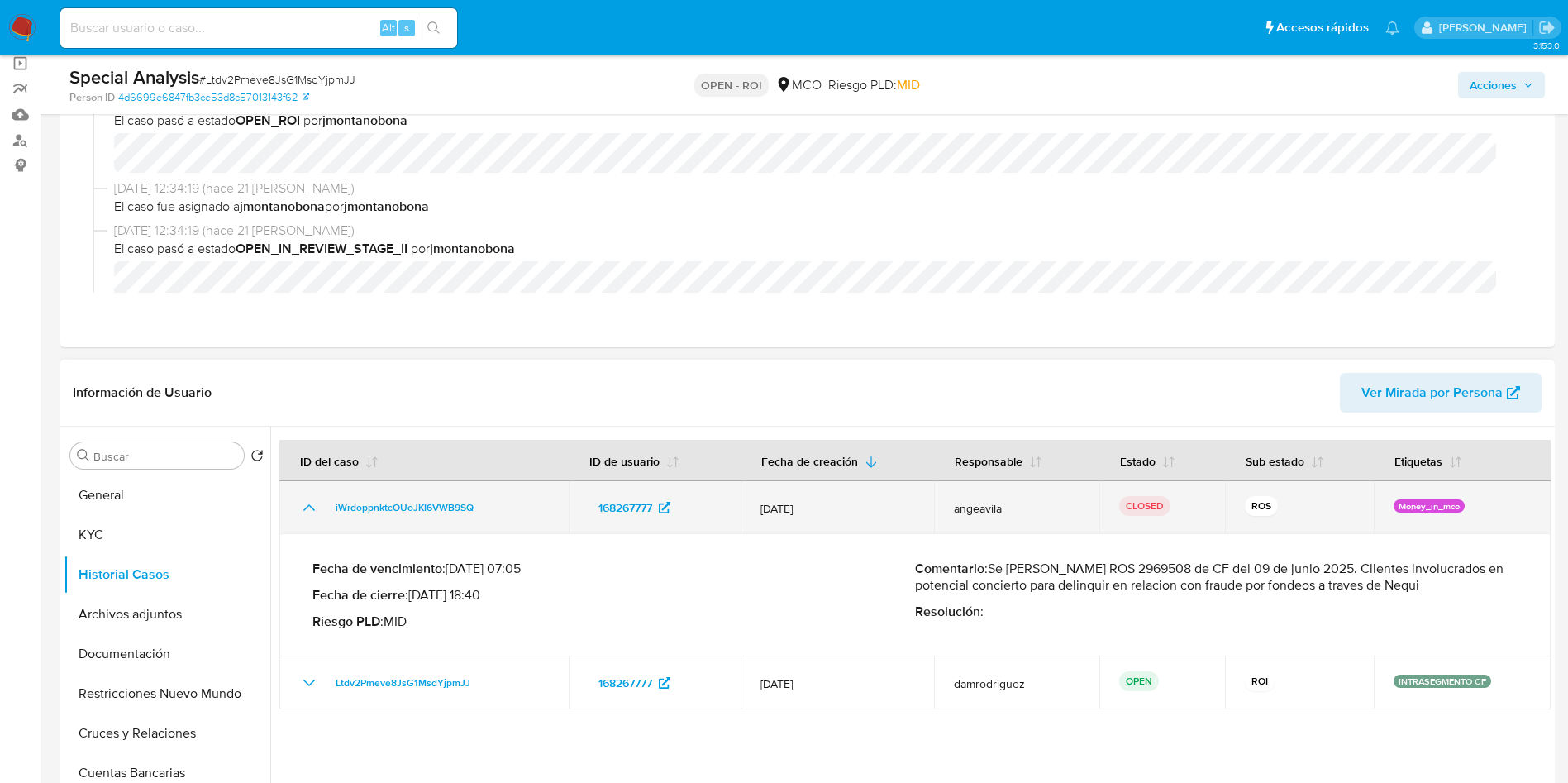
click at [307, 506] on icon "Mostrar/Ocultar" at bounding box center [309, 507] width 20 height 20
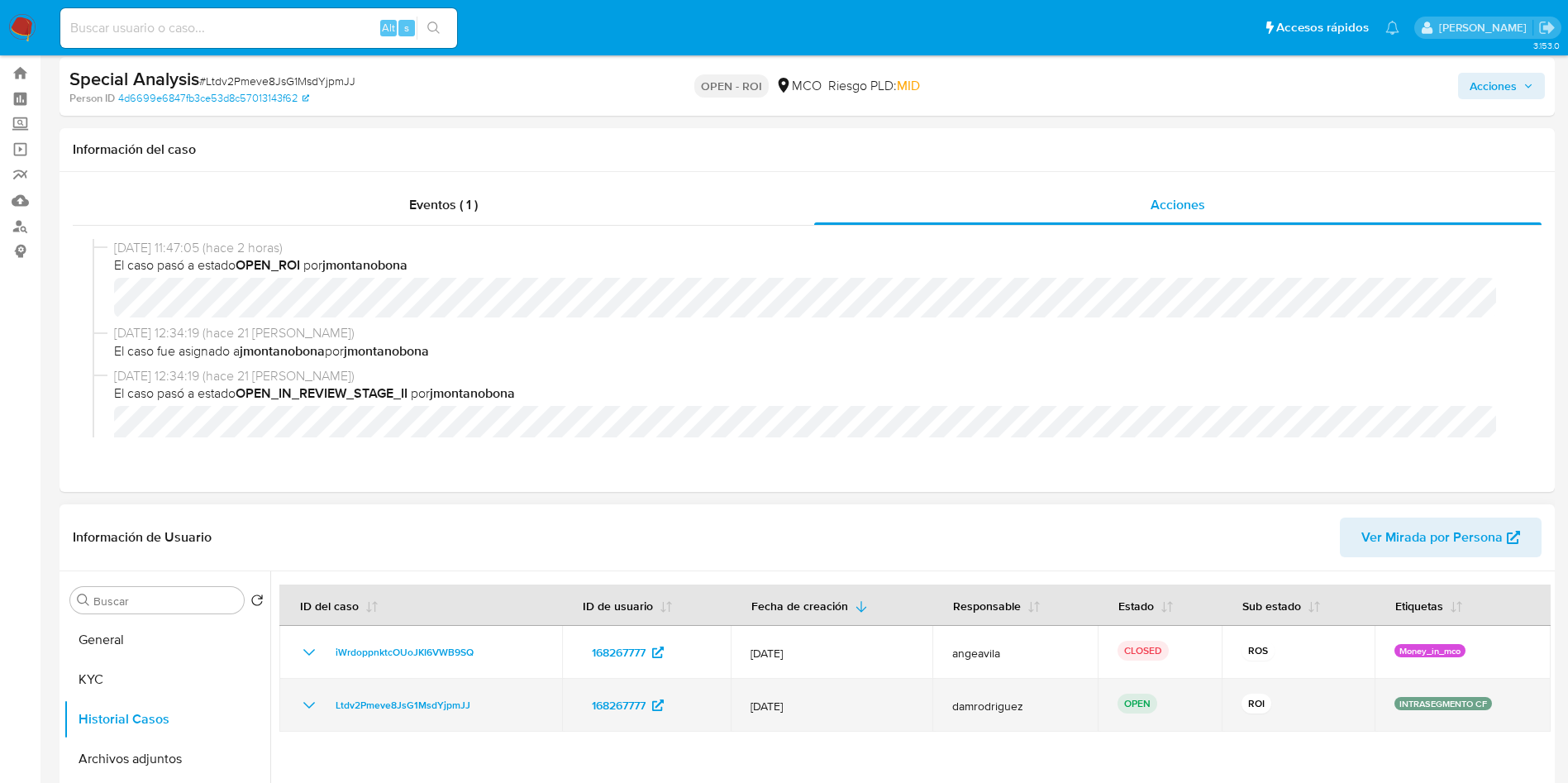
scroll to position [0, 0]
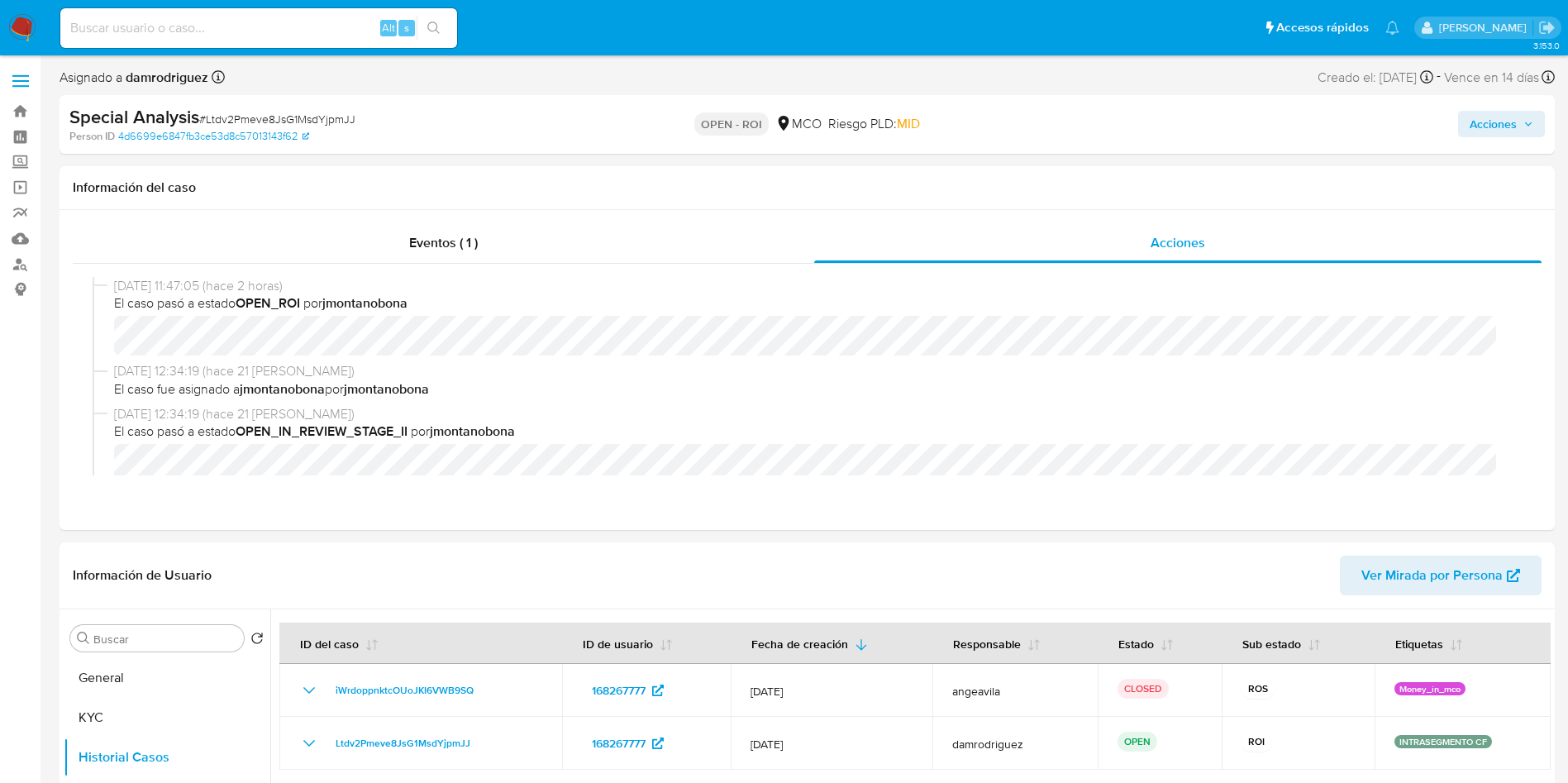
click at [1515, 124] on span "Acciones" at bounding box center [1493, 123] width 47 height 26
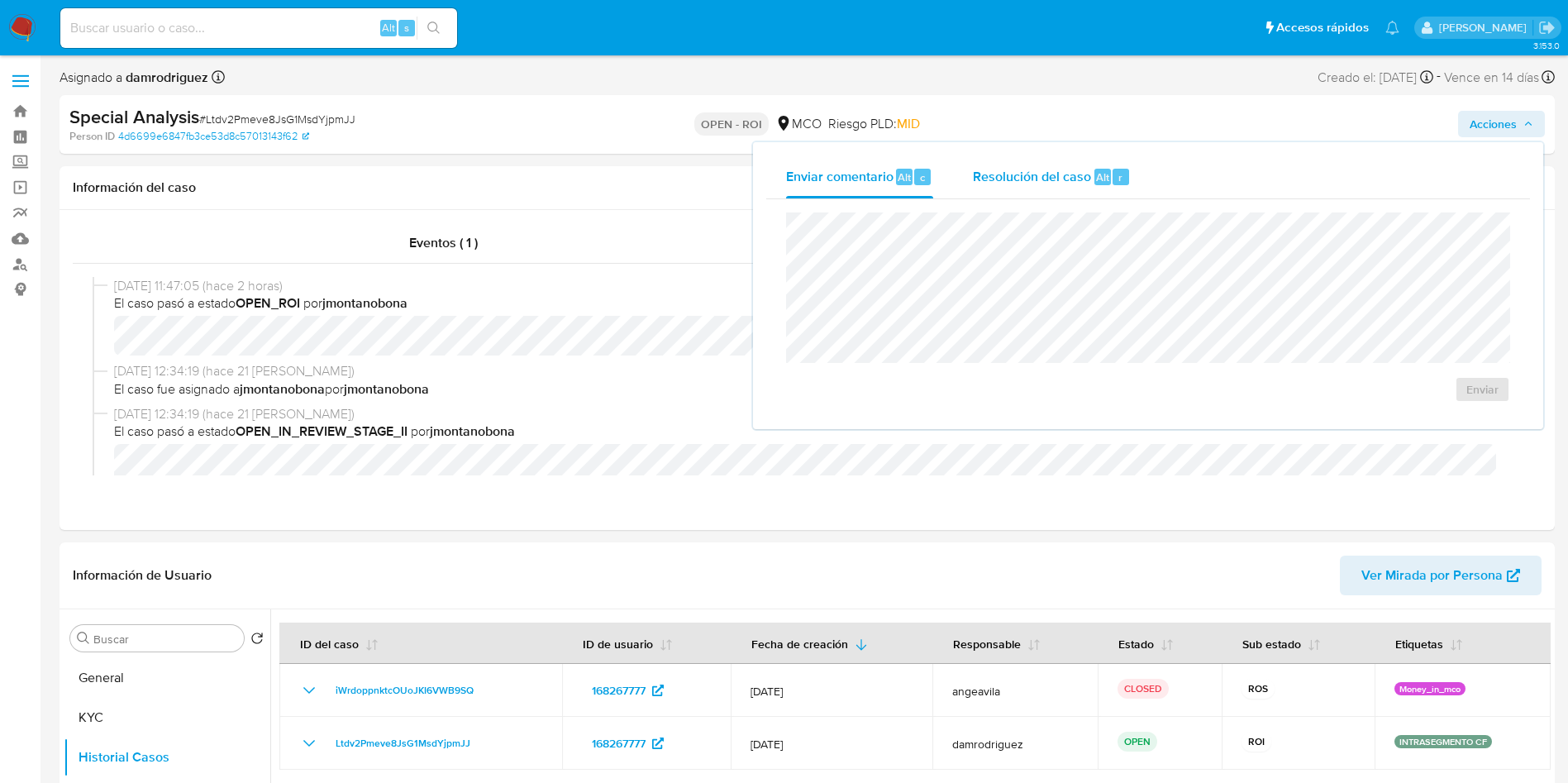
click at [1020, 182] on span "Resolución del caso" at bounding box center [1032, 176] width 118 height 19
click at [1439, 409] on span "ROI" at bounding box center [1435, 405] width 81 height 36
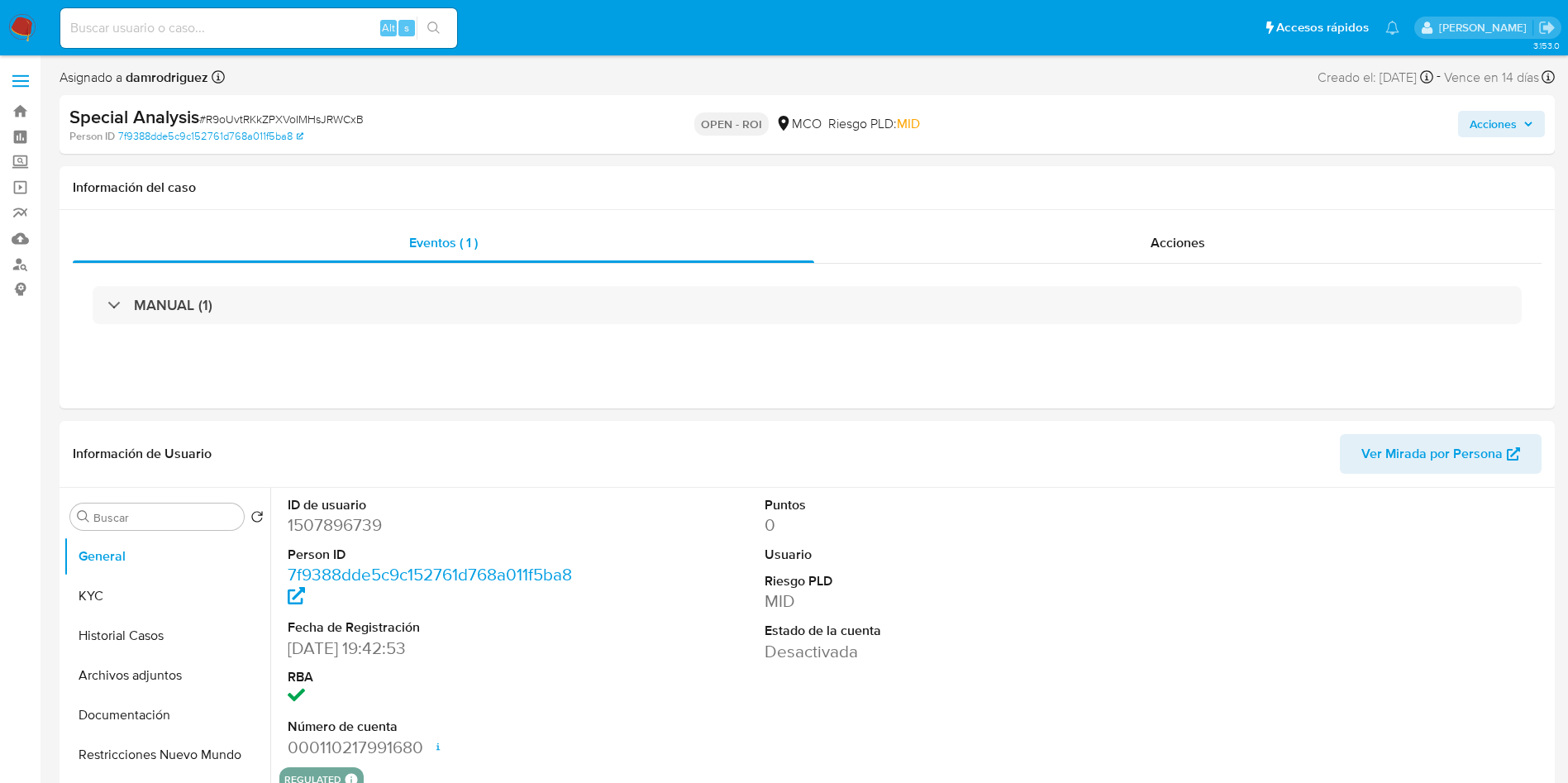
select select "10"
click at [1115, 232] on div "Acciones" at bounding box center [1178, 243] width 728 height 39
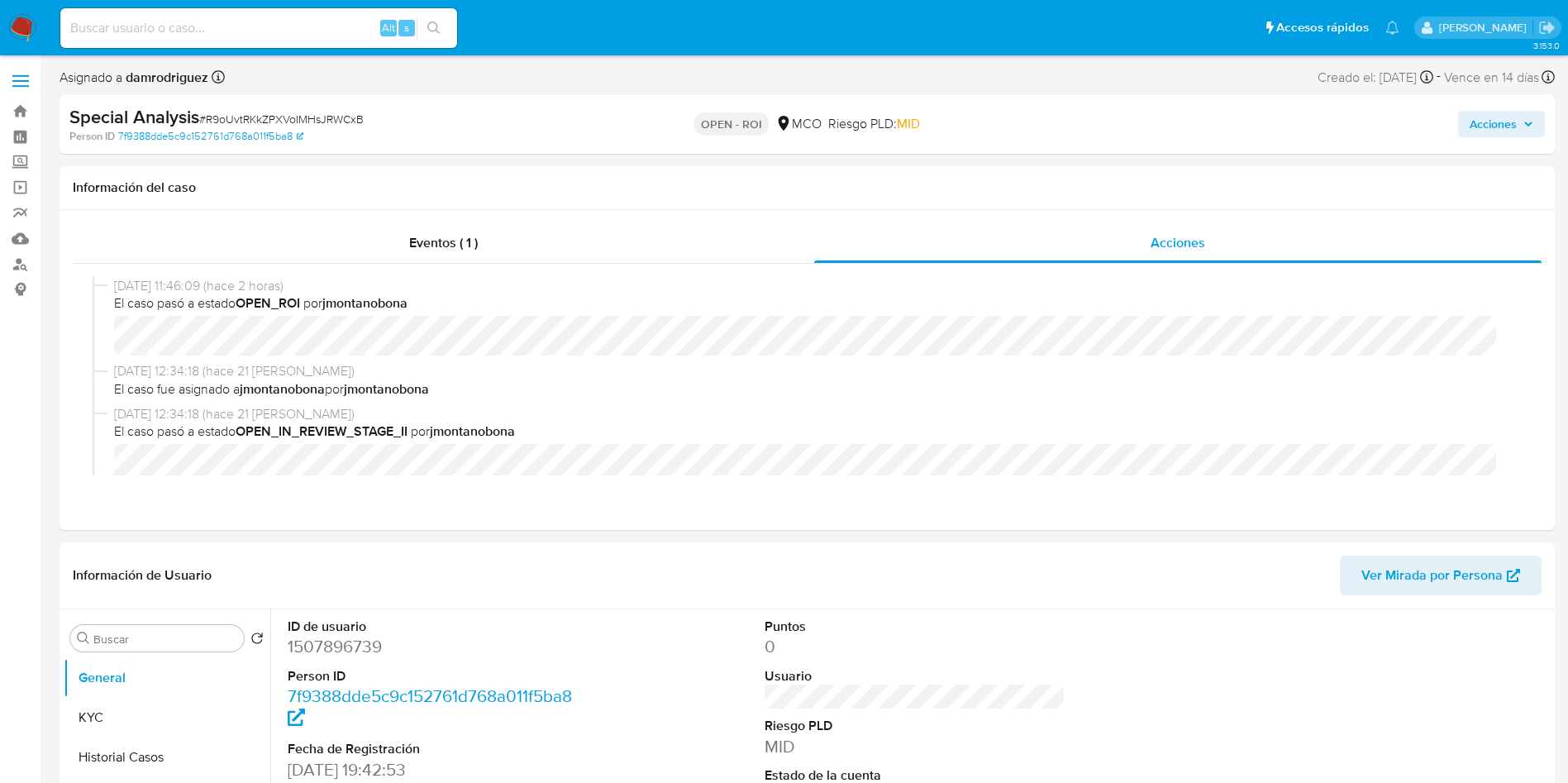
click at [1507, 117] on span "Acciones" at bounding box center [1493, 123] width 47 height 26
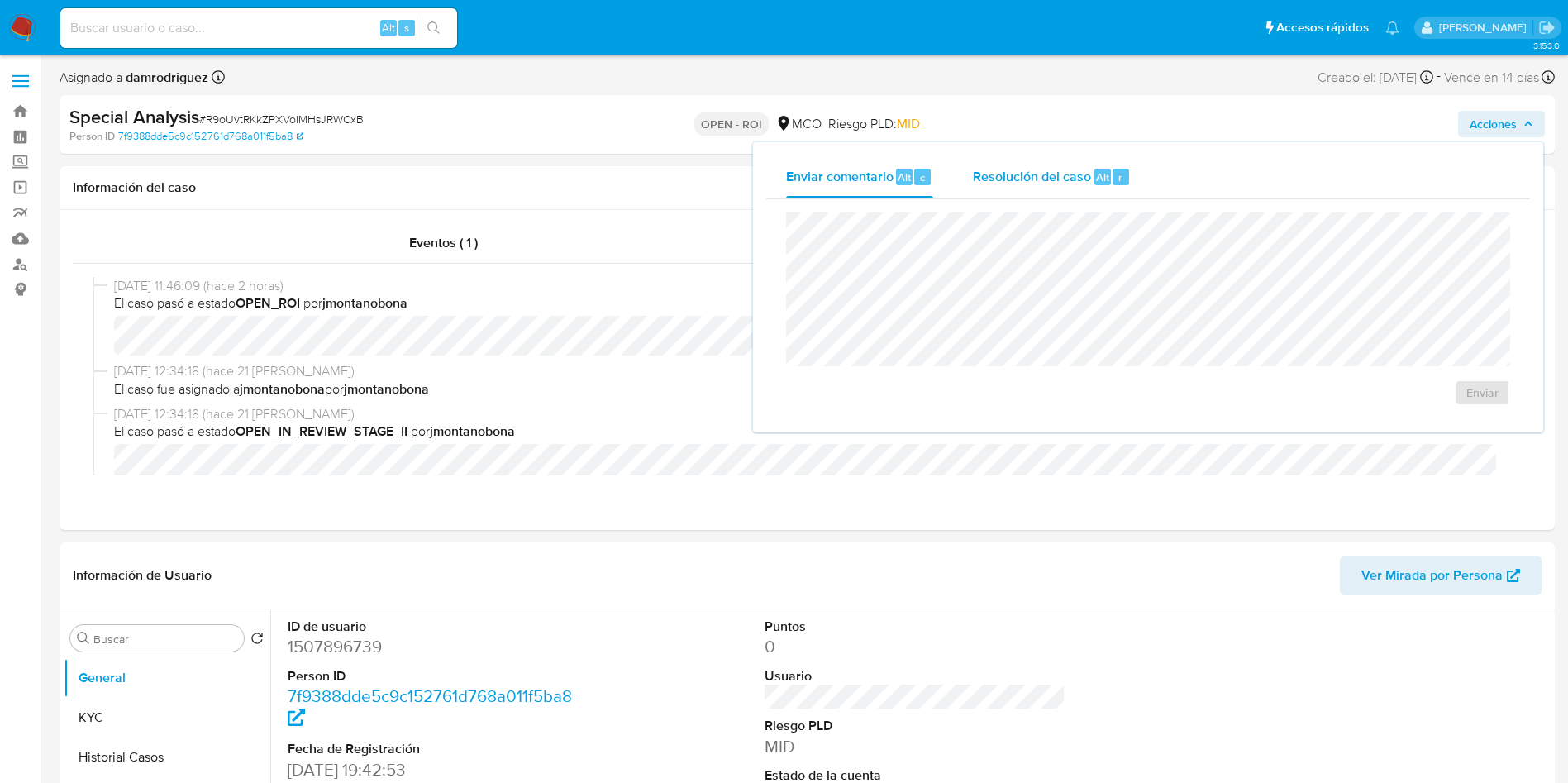
click at [1060, 181] on span "Resolución del caso" at bounding box center [1032, 176] width 118 height 19
click at [1429, 385] on div "ROI" at bounding box center [1148, 328] width 697 height 203
click at [1444, 414] on span "ROI" at bounding box center [1435, 408] width 81 height 36
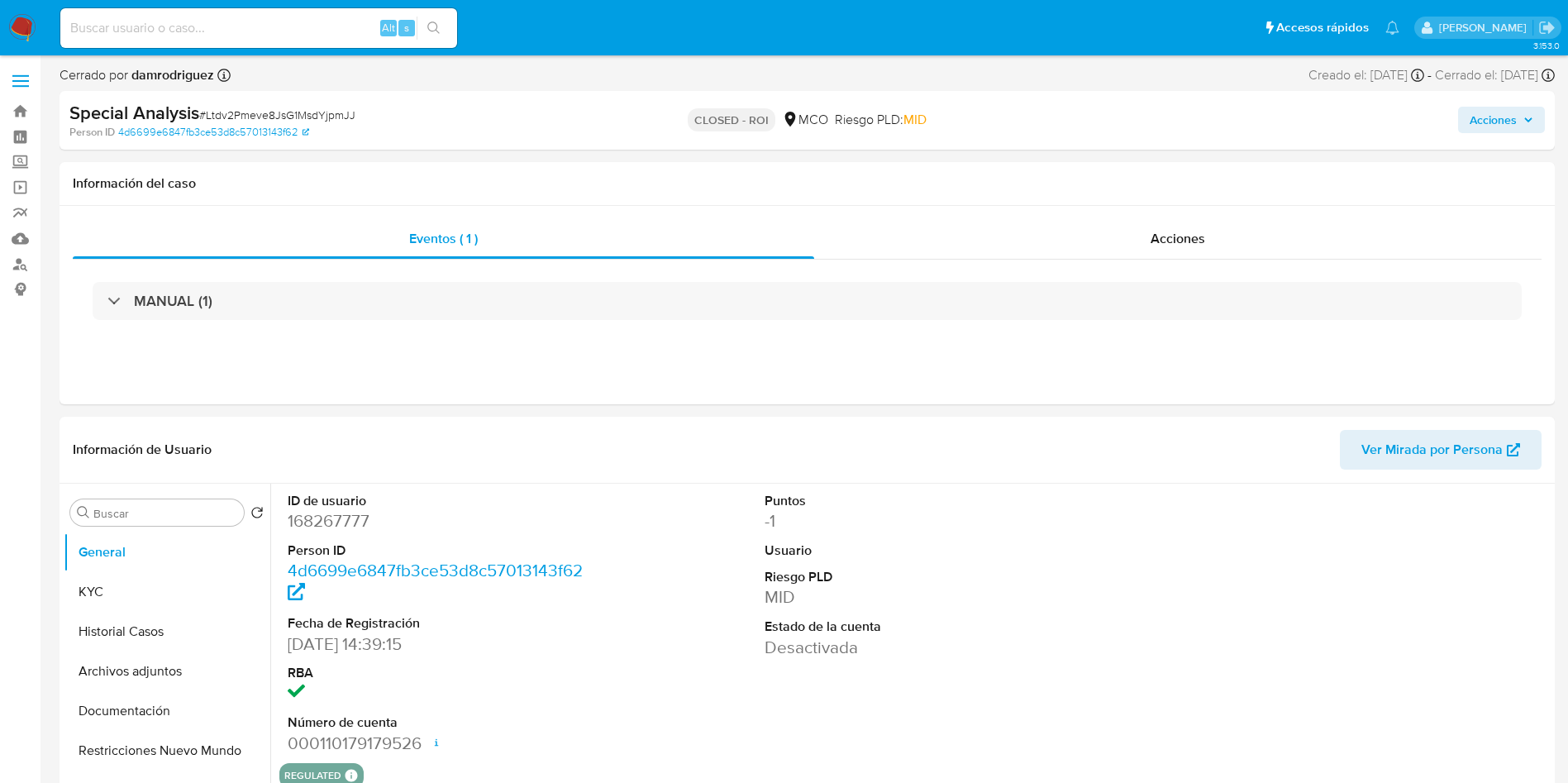
select select "10"
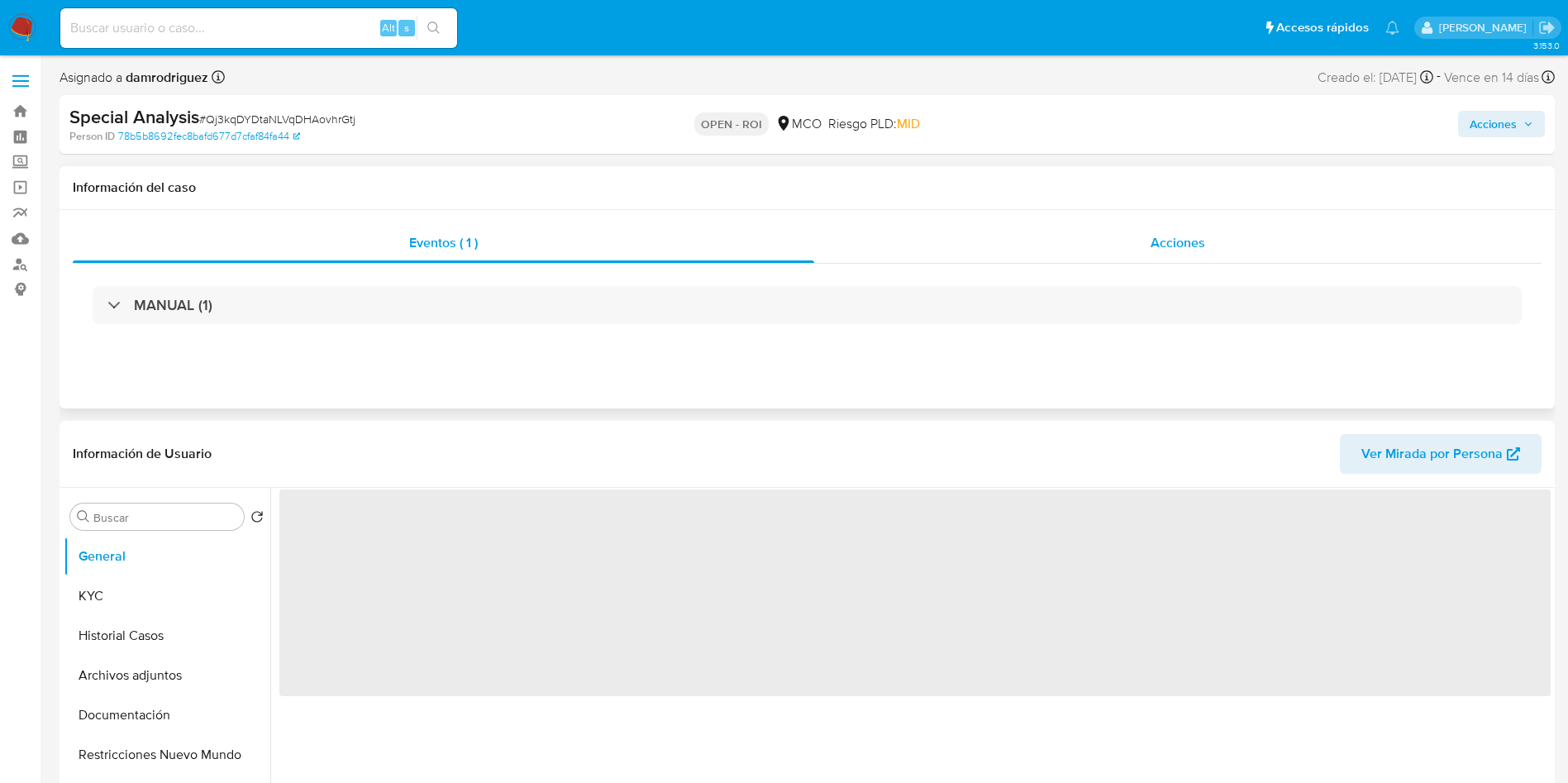
click at [1075, 229] on div "Acciones" at bounding box center [1178, 243] width 728 height 39
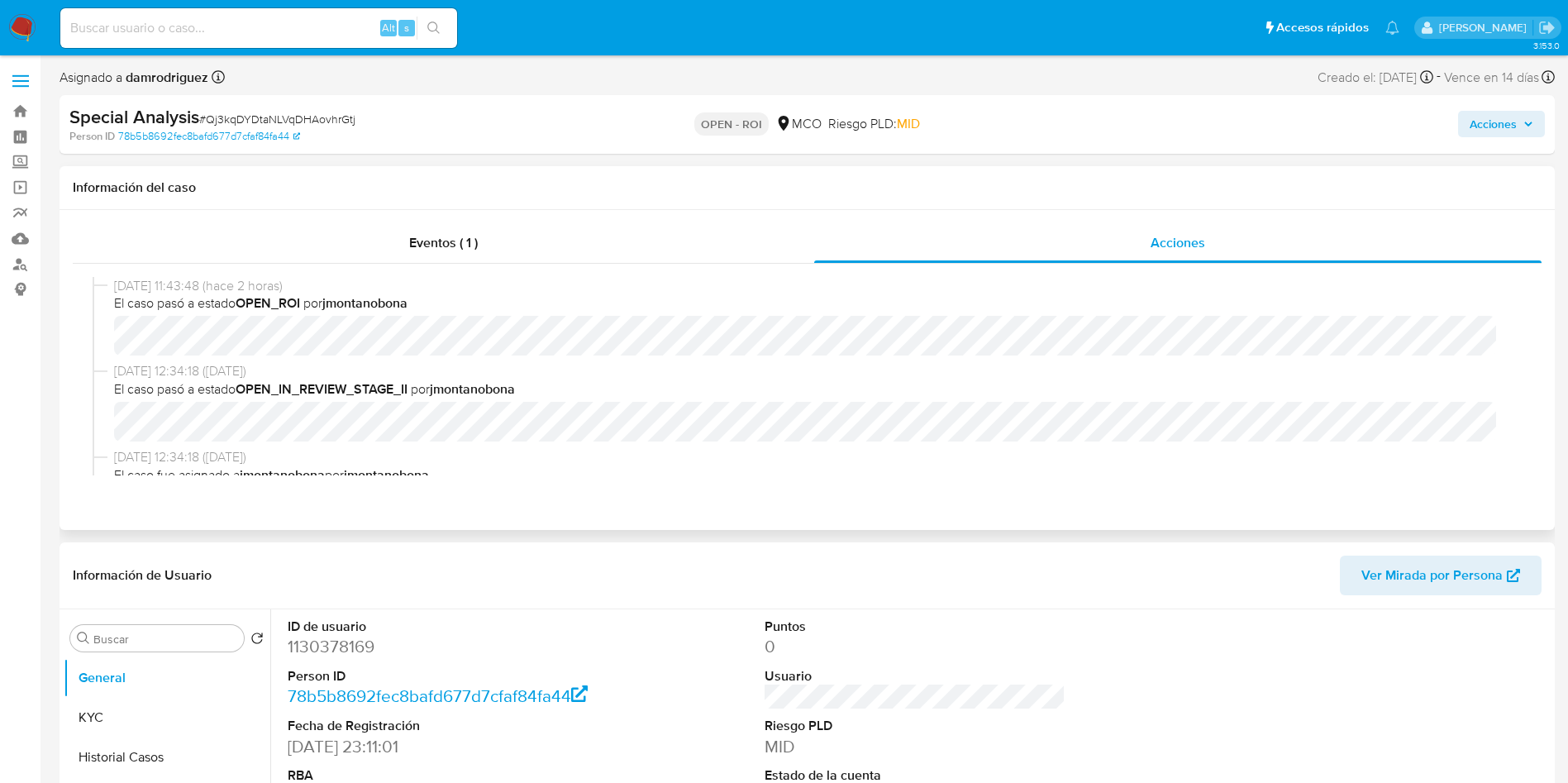
select select "10"
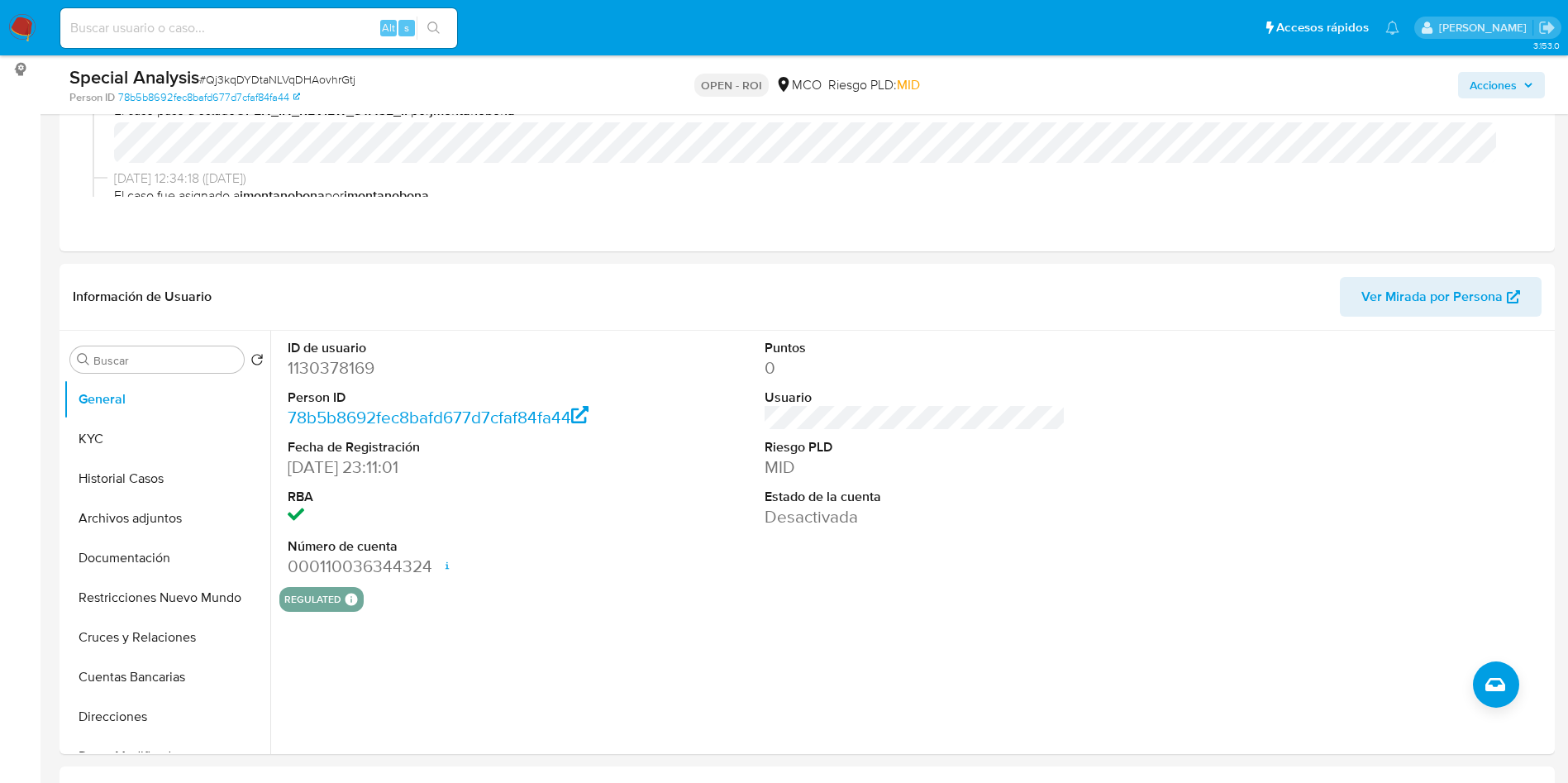
scroll to position [372, 0]
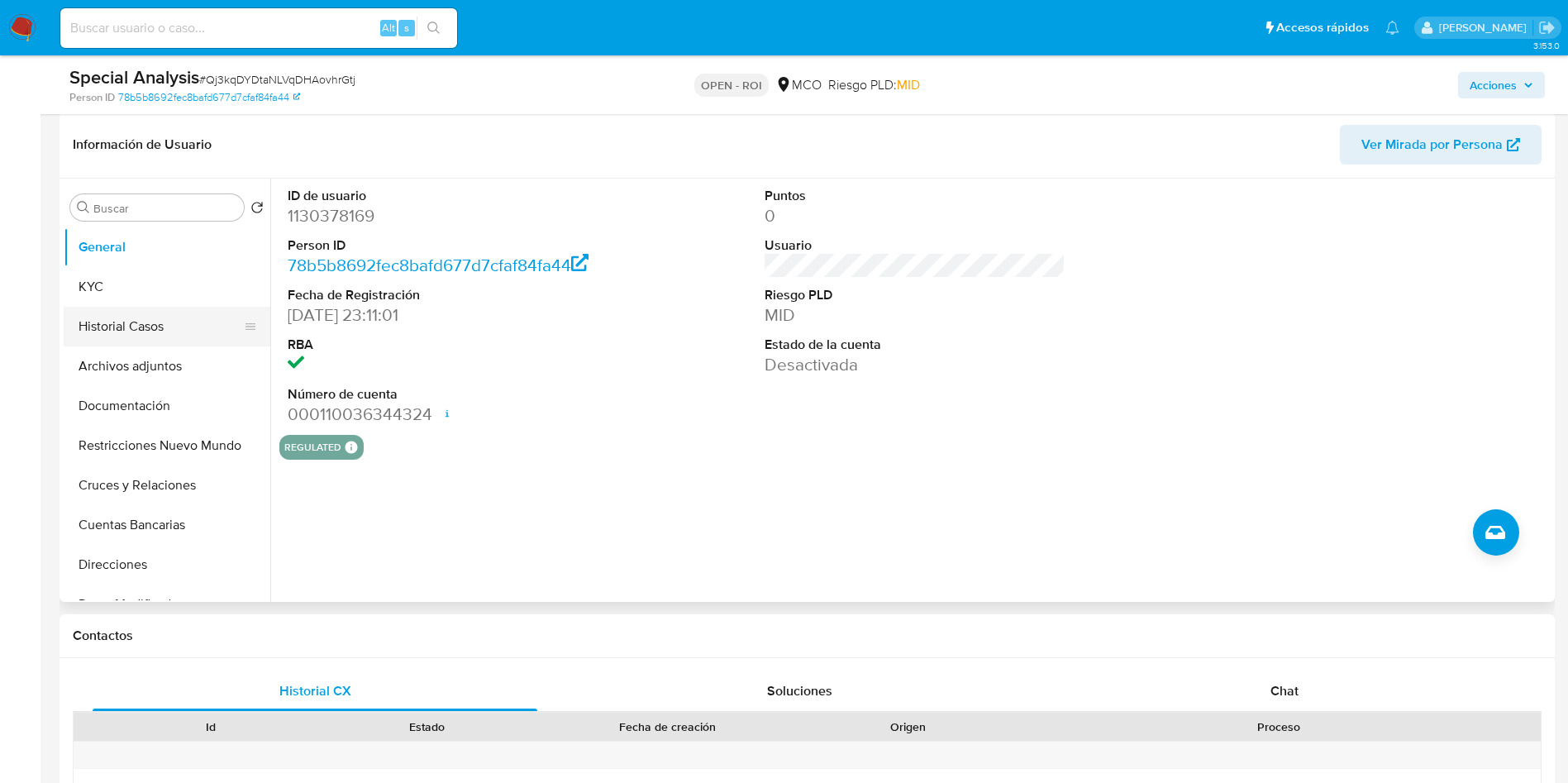
click at [157, 324] on button "Historial Casos" at bounding box center [160, 326] width 193 height 39
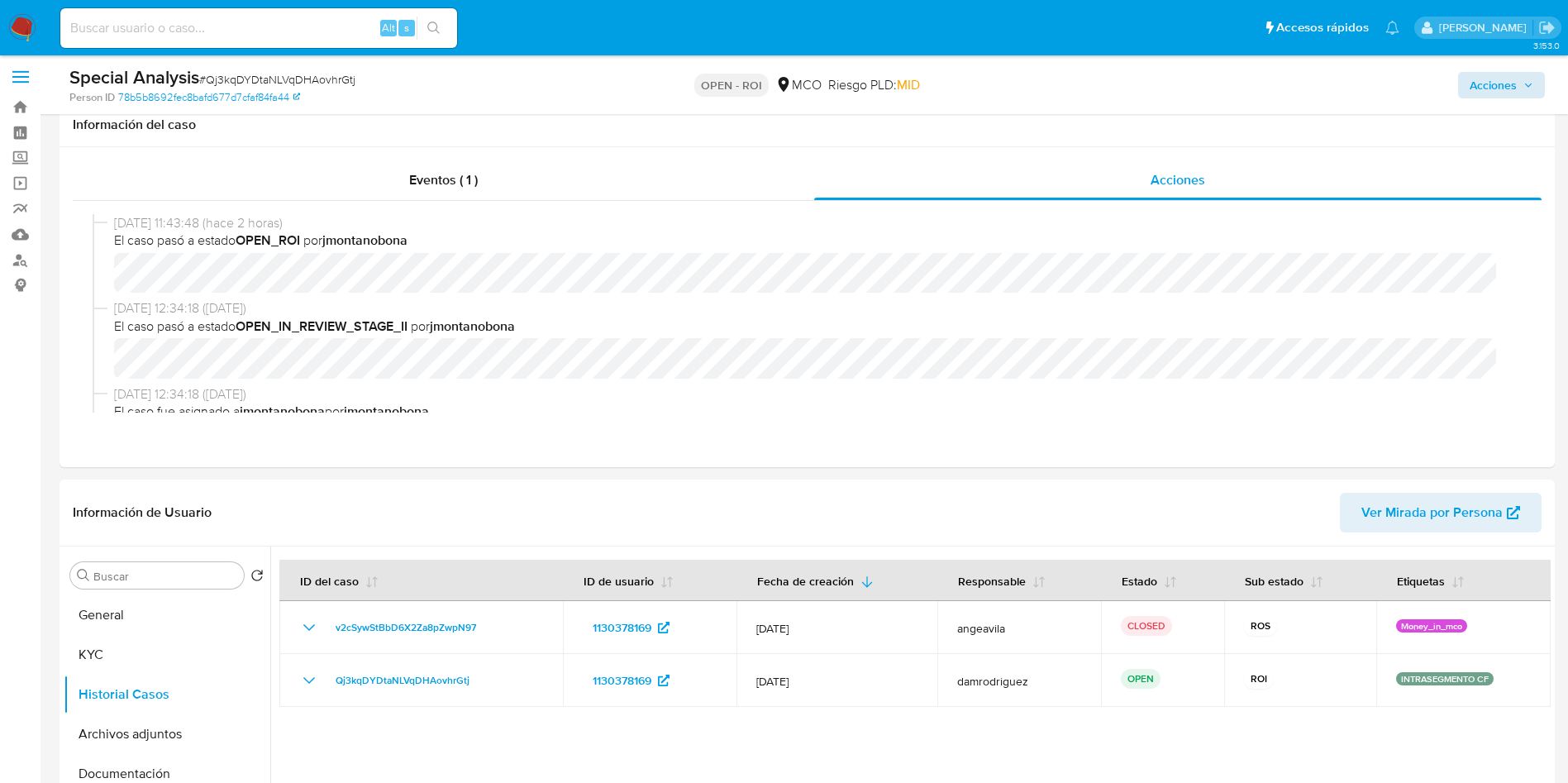
scroll to position [0, 0]
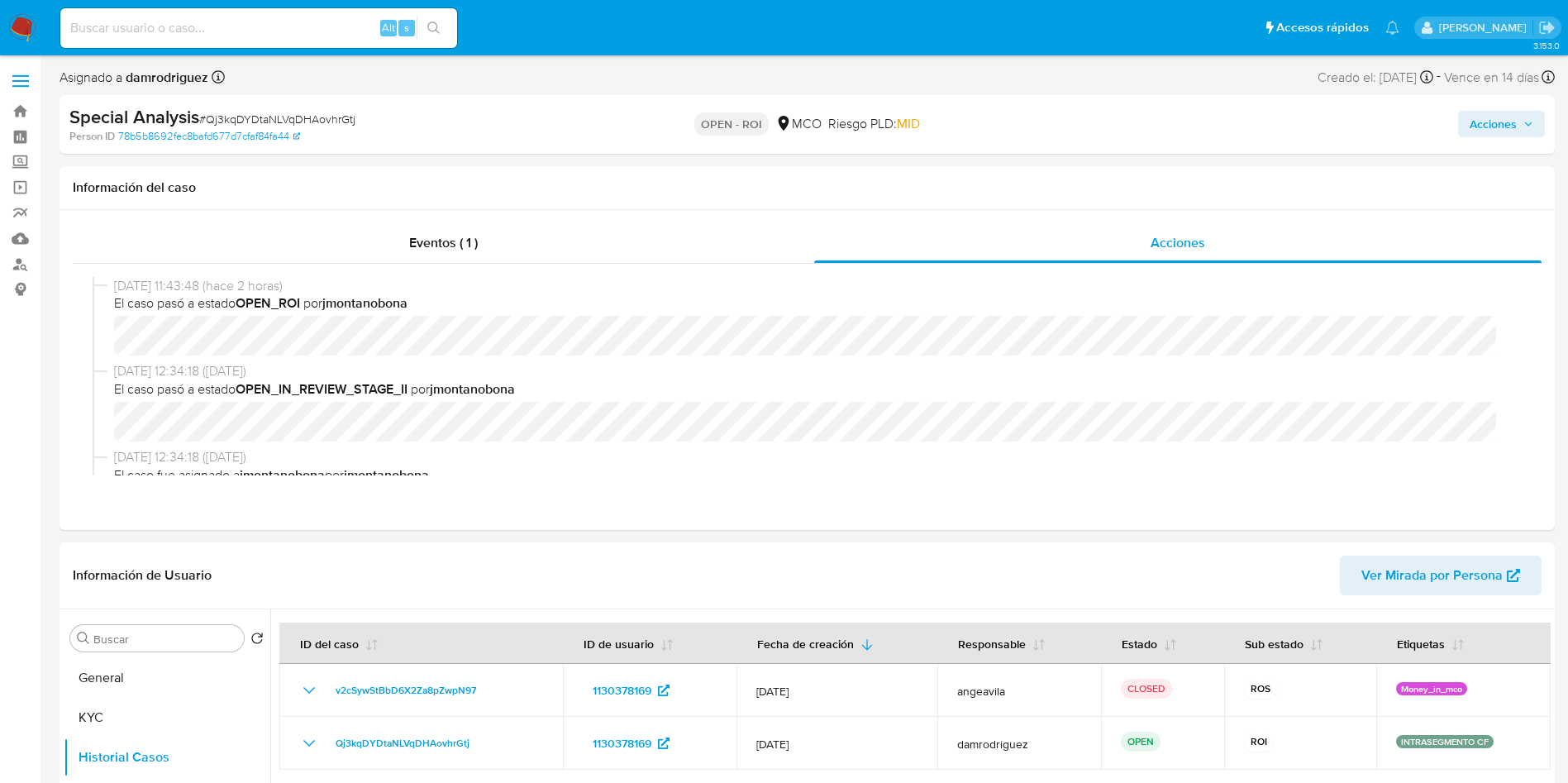
click at [1509, 120] on span "Acciones" at bounding box center [1493, 123] width 47 height 26
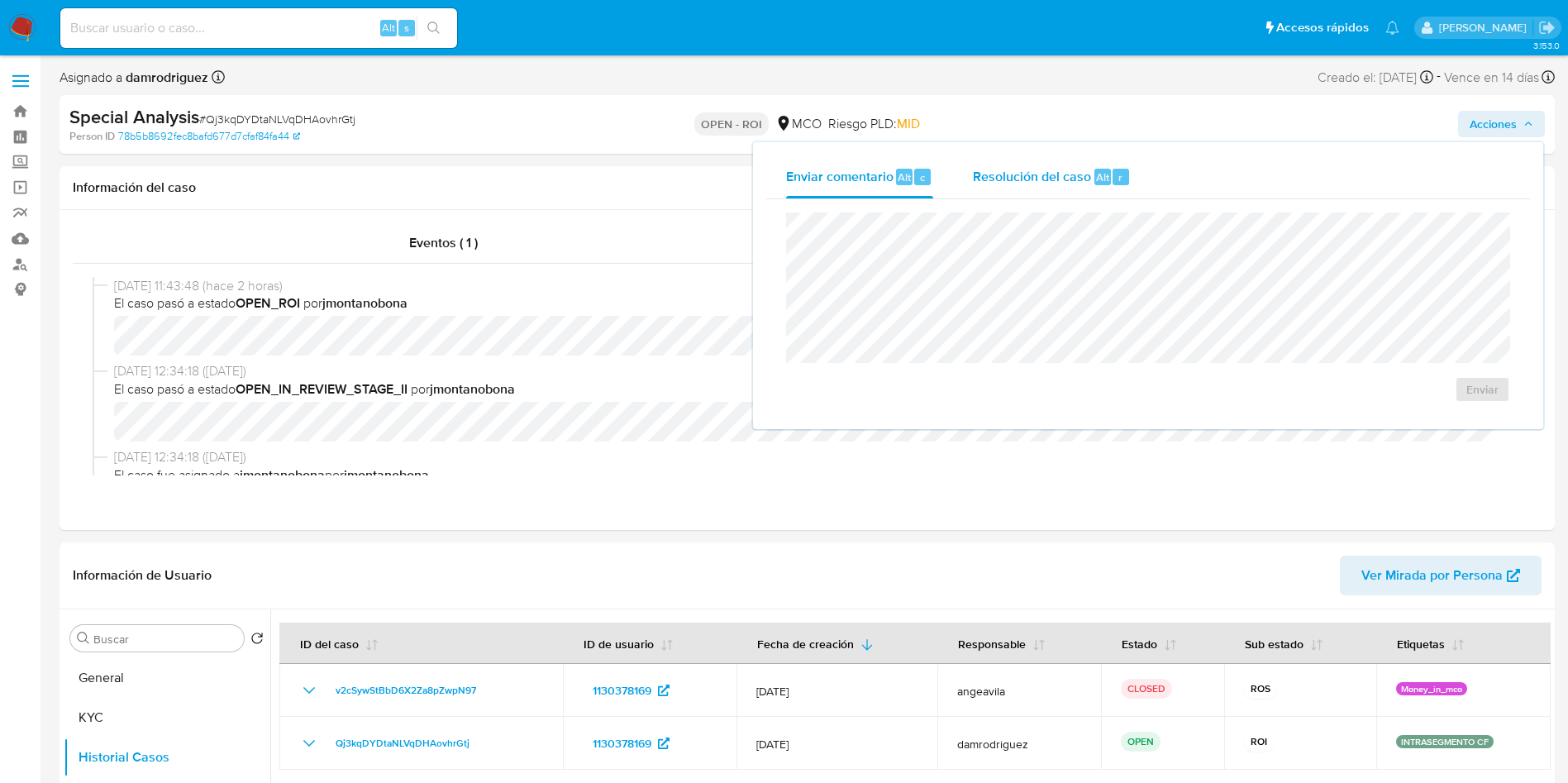
click at [1038, 167] on span "Resolución del caso" at bounding box center [1032, 176] width 118 height 19
click at [1446, 410] on span "ROI" at bounding box center [1435, 405] width 81 height 36
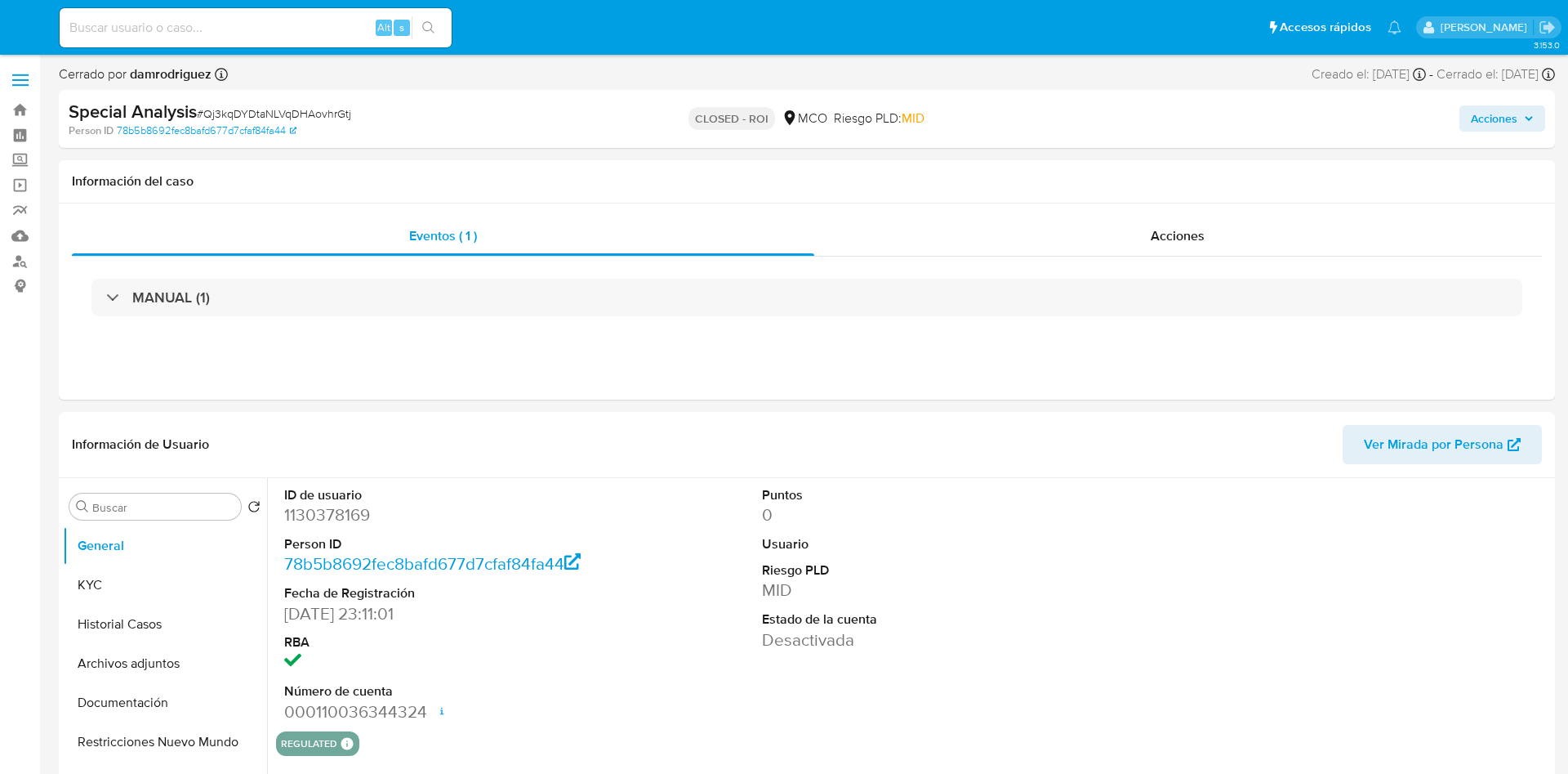
select select "10"
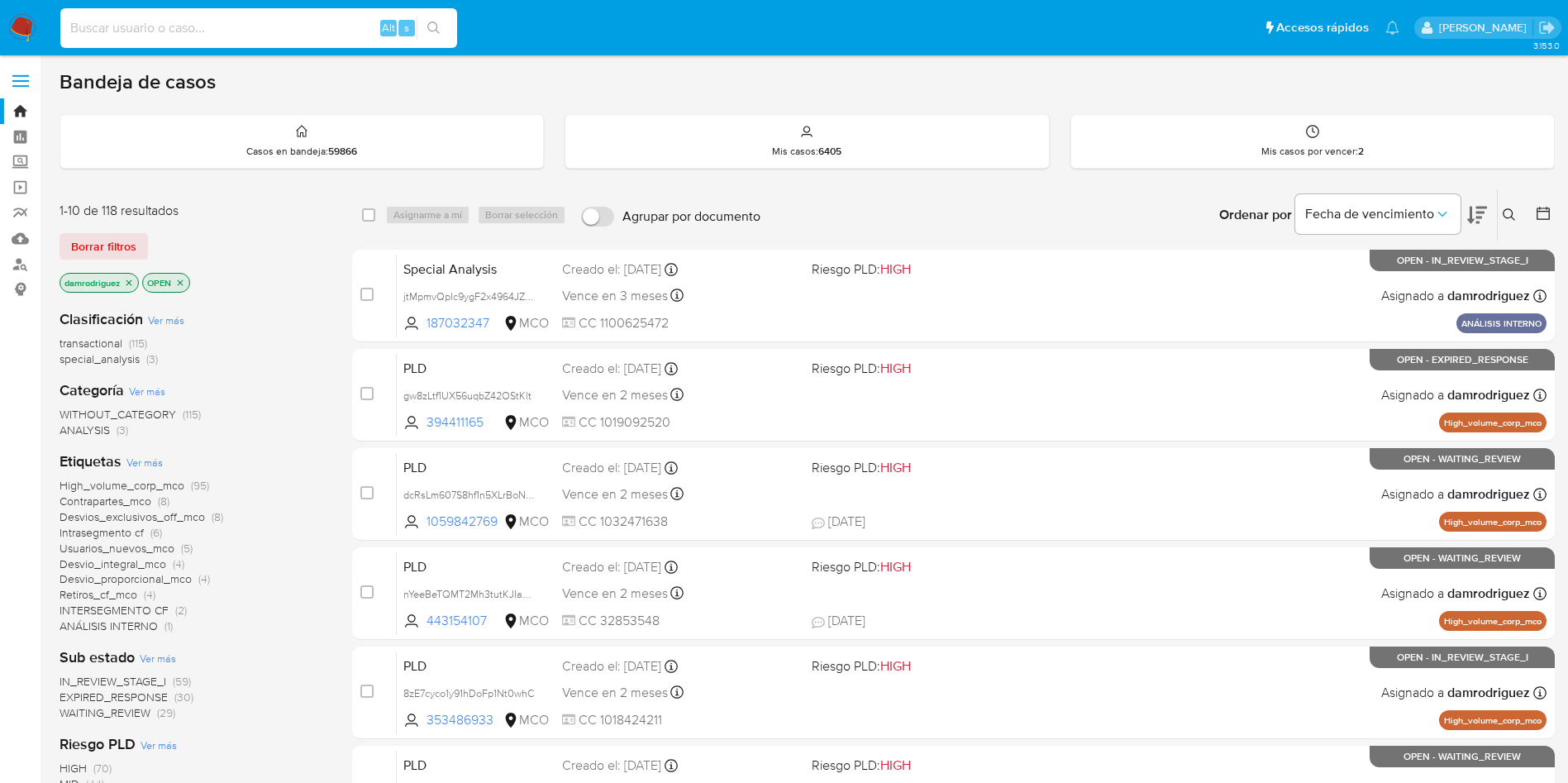
click at [268, 28] on input at bounding box center [259, 29] width 397 height 22
paste input "HR9h3fQmIOFI2GX9C0ratb5E"
type input "HR9h3fQmIOFI2GX9C0ratb5E"
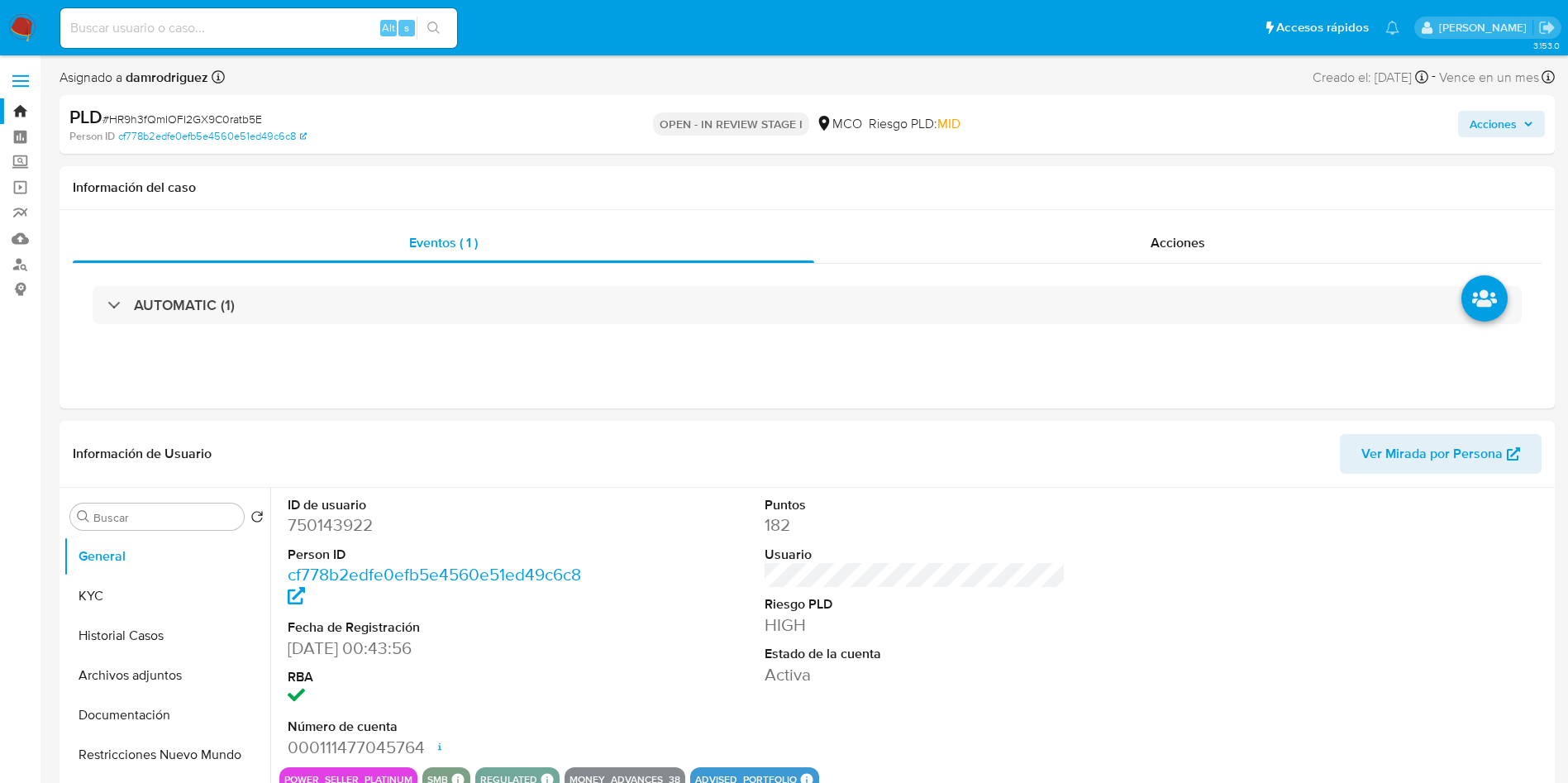
select select "10"
